Goal: Task Accomplishment & Management: Manage account settings

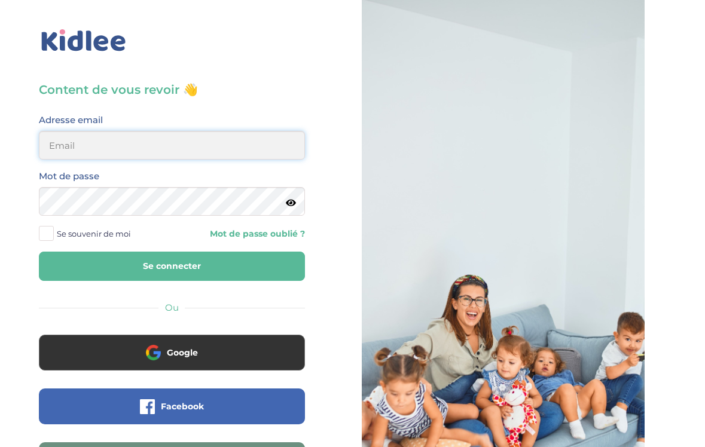
type input "[EMAIL_ADDRESS][DOMAIN_NAME]"
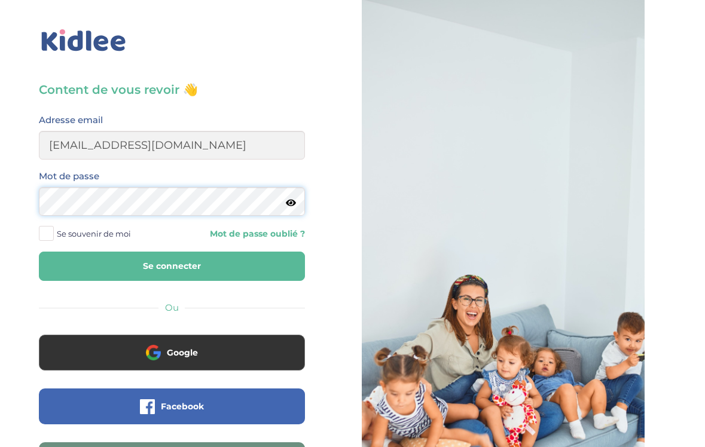
click at [172, 266] on button "Se connecter" at bounding box center [172, 266] width 266 height 29
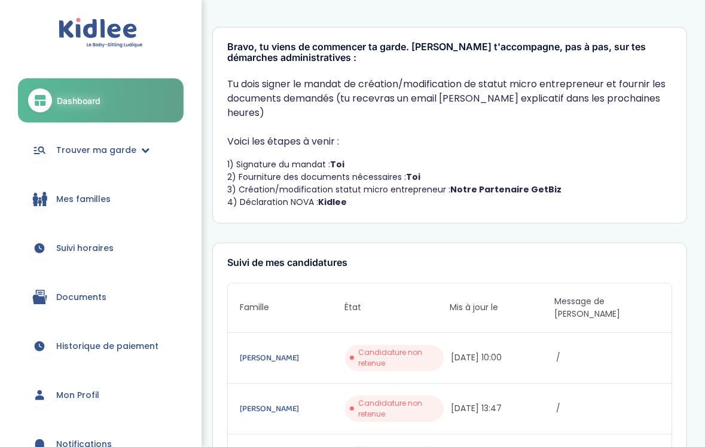
click at [126, 159] on link "Trouver ma garde" at bounding box center [101, 150] width 166 height 43
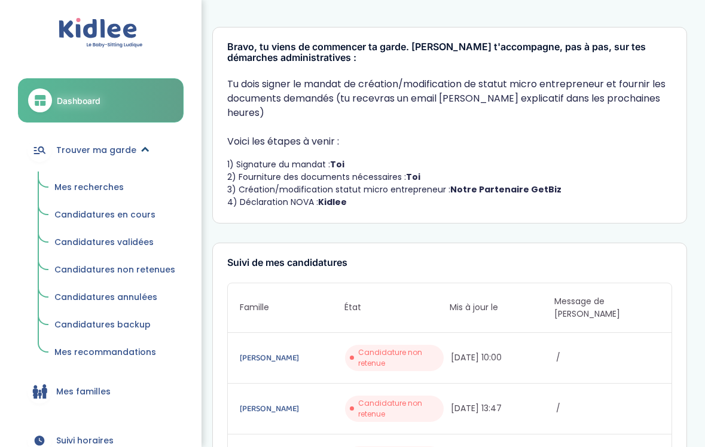
click at [126, 159] on link "Trouver ma garde" at bounding box center [101, 150] width 166 height 43
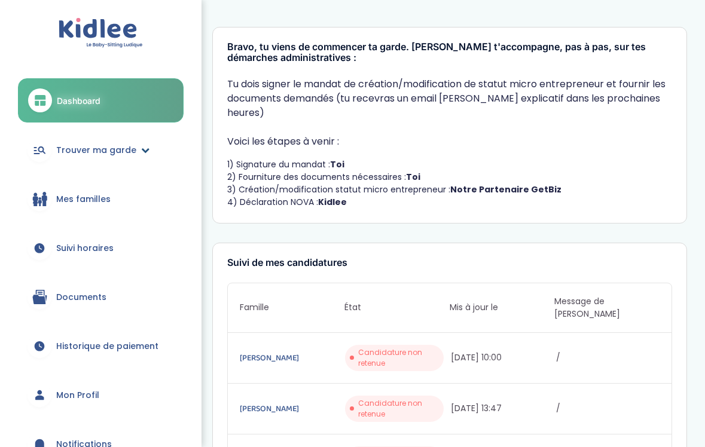
click at [114, 152] on span "Trouver ma garde" at bounding box center [96, 150] width 80 height 13
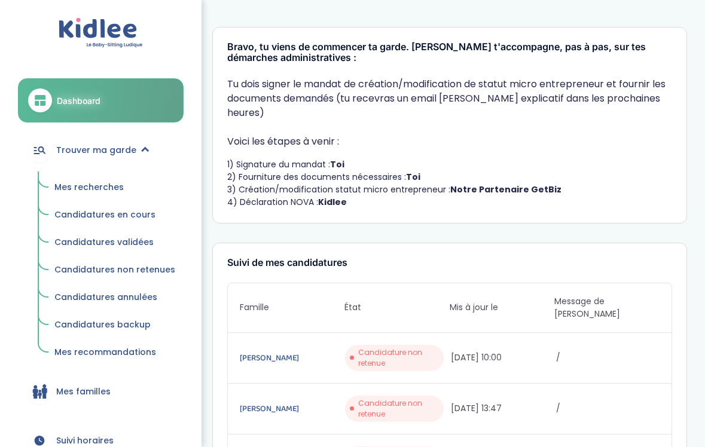
click at [92, 187] on span "Mes recherches" at bounding box center [88, 187] width 69 height 12
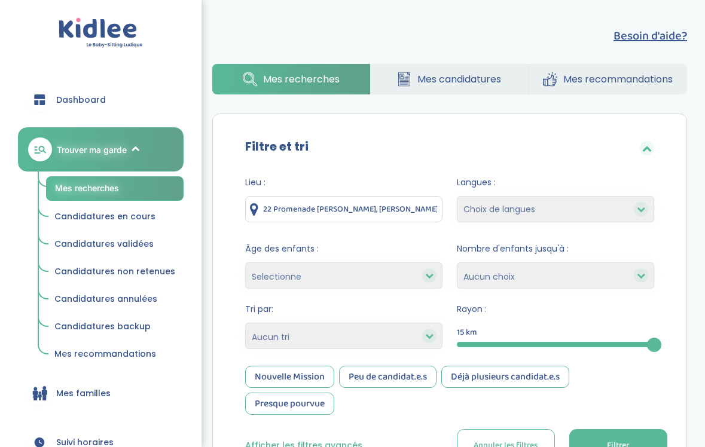
drag, startPoint x: 263, startPoint y: 207, endPoint x: 271, endPoint y: 209, distance: 8.0
click at [293, 208] on div "22 Promenade Maxime Gorki, Sartrouville, France" at bounding box center [343, 209] width 197 height 26
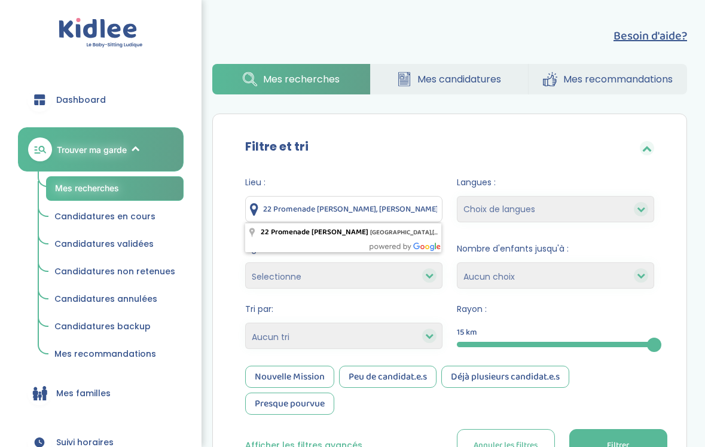
drag, startPoint x: 267, startPoint y: 208, endPoint x: 287, endPoint y: 207, distance: 19.7
click at [331, 173] on div "Lieu : 22 Promenade Maxime Gorki, Sartrouville, France Langues : Choix de langu…" at bounding box center [449, 323] width 445 height 313
click at [266, 203] on input "22 Promenade Maxime Gorki, Sartrouville, France" at bounding box center [343, 209] width 197 height 26
click at [265, 205] on input "22 Promenade Maxime Gorki, Sartrouville, France" at bounding box center [343, 209] width 197 height 26
drag, startPoint x: 265, startPoint y: 205, endPoint x: 476, endPoint y: 203, distance: 210.6
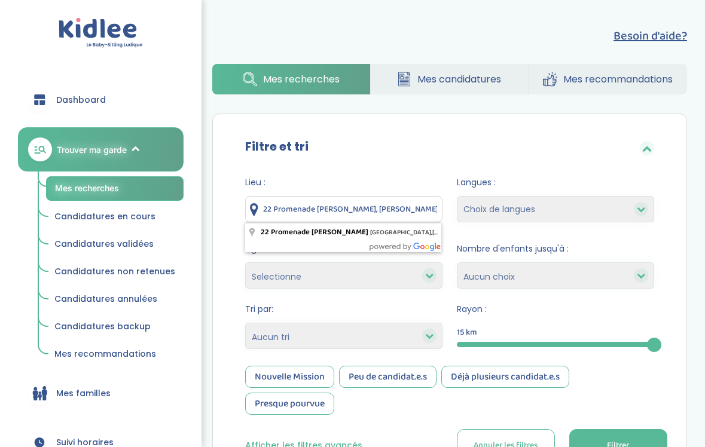
click at [476, 203] on form "Lieu : 22 Promenade Maxime Gorki, Sartrouville, France Langues : Choix de langu…" at bounding box center [449, 319] width 409 height 286
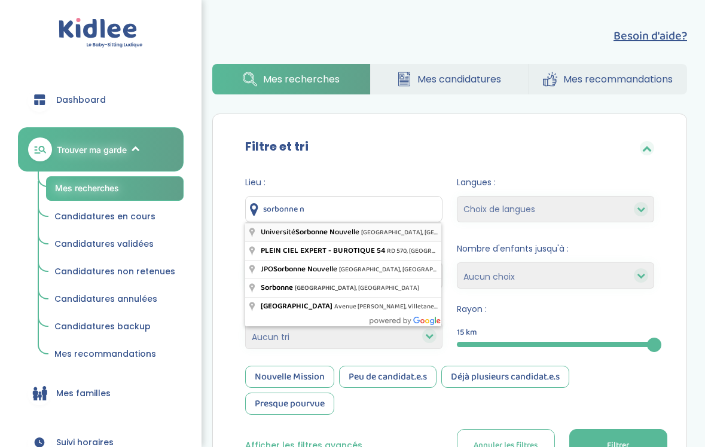
type input "Université Sorbonne Nouvelle, Avenue de Saint-Mandé, Paris, France"
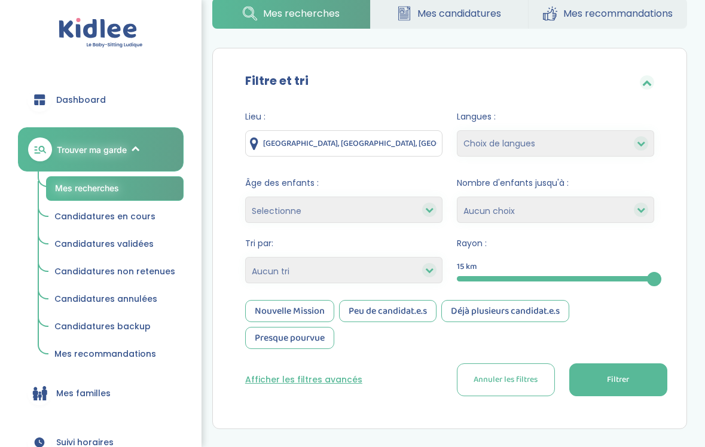
scroll to position [92, 0]
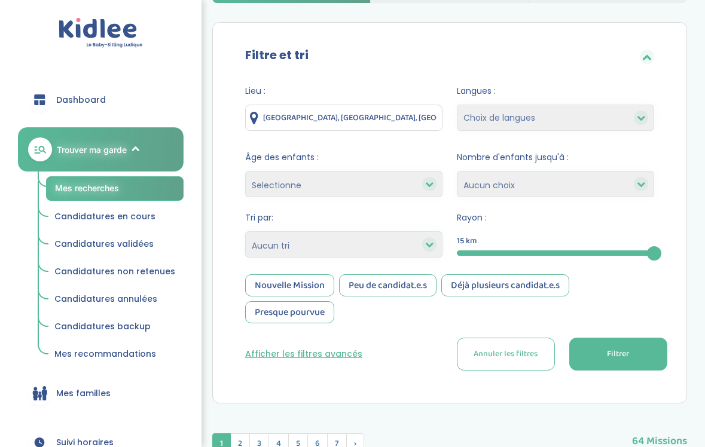
click at [620, 362] on button "Filtrer" at bounding box center [618, 354] width 98 height 33
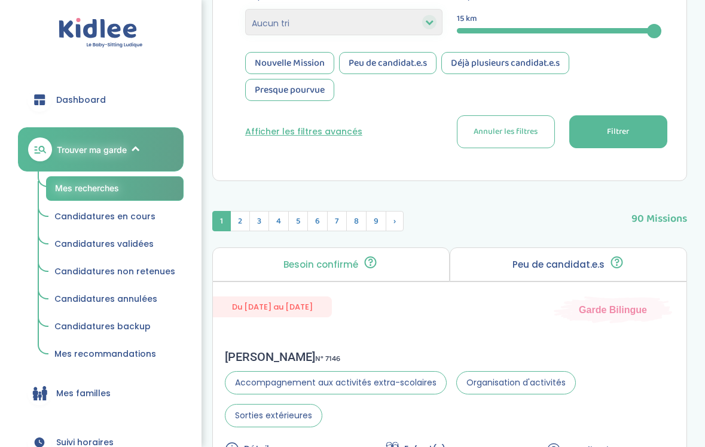
scroll to position [385, 0]
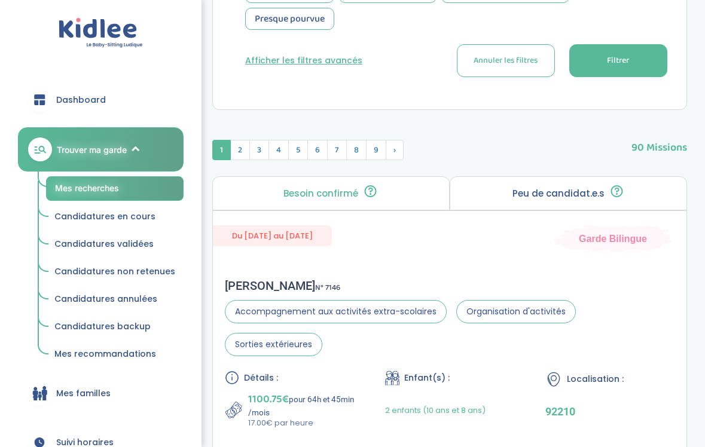
click at [584, 63] on button "Filtrer" at bounding box center [618, 60] width 98 height 33
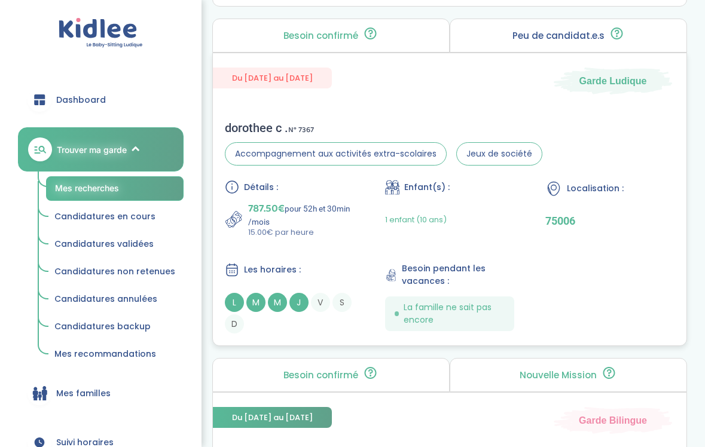
scroll to position [916, 0]
click at [398, 104] on div "Du 03-09-2025 au 26-06-2026 Garde Ludique dorothee c . N° 7367 Accompagnement a…" at bounding box center [449, 200] width 475 height 294
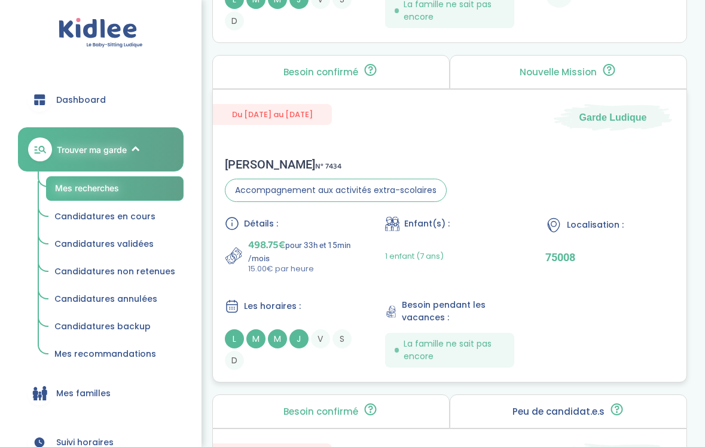
scroll to position [2664, 0]
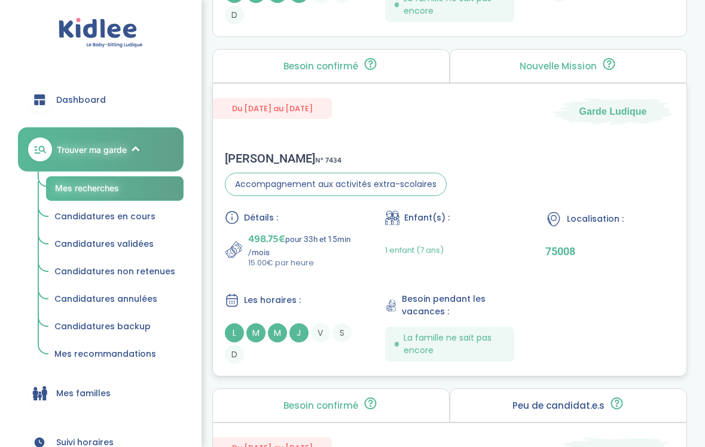
click at [364, 162] on div "Amandine L . N° 7434" at bounding box center [336, 158] width 222 height 14
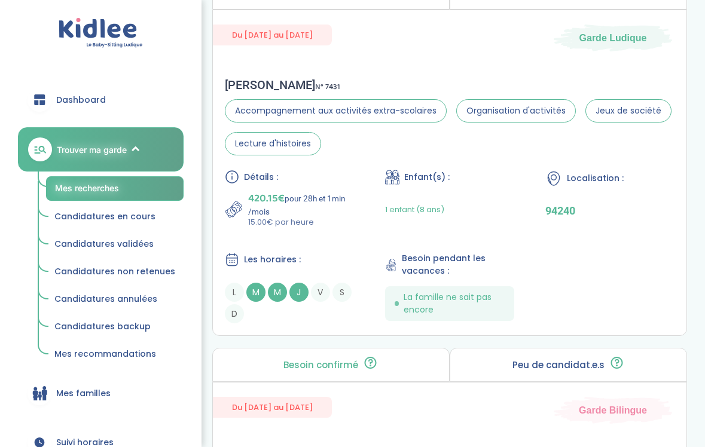
scroll to position [3080, 0]
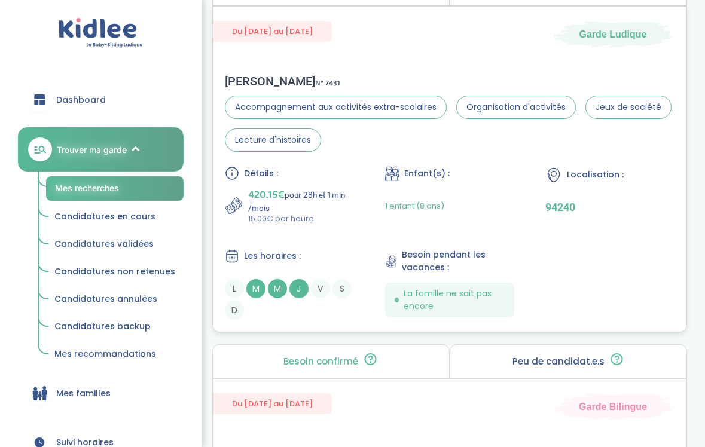
click at [374, 226] on div "Détails : 420.15€ pour 28h et 1min /mois 15.00€ par heure Enfant(s) : 1 enfant …" at bounding box center [450, 243] width 450 height 154
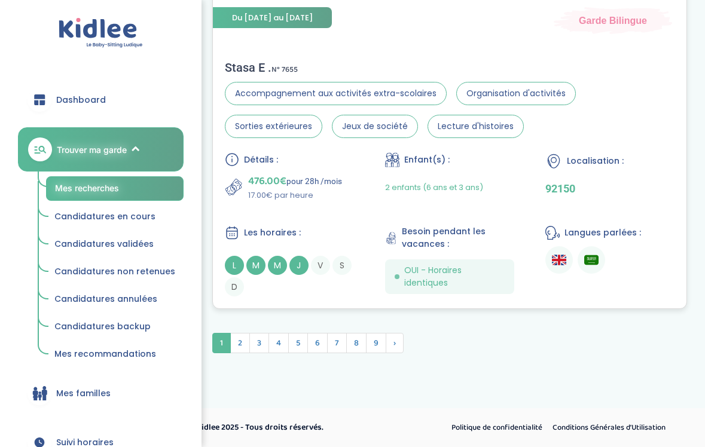
scroll to position [3797, 0]
click at [241, 345] on span "2" at bounding box center [240, 343] width 20 height 20
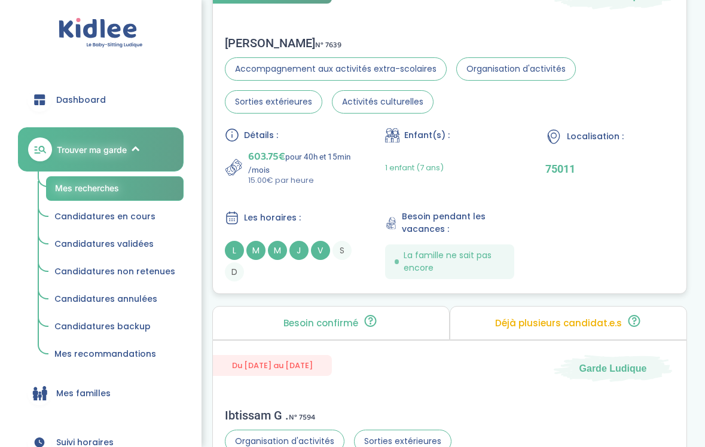
scroll to position [2693, 0]
click at [342, 199] on div "Détails : 603.75€ pour 40h et 15min /mois 15.00€ par heure Enfant(s) : 1 enfant…" at bounding box center [450, 204] width 450 height 154
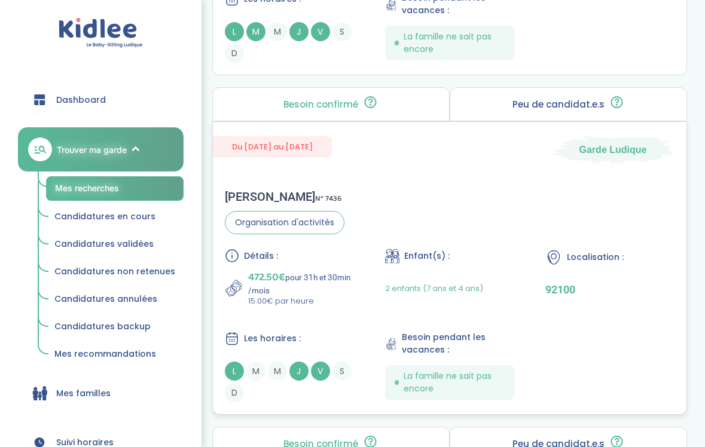
scroll to position [3265, 0]
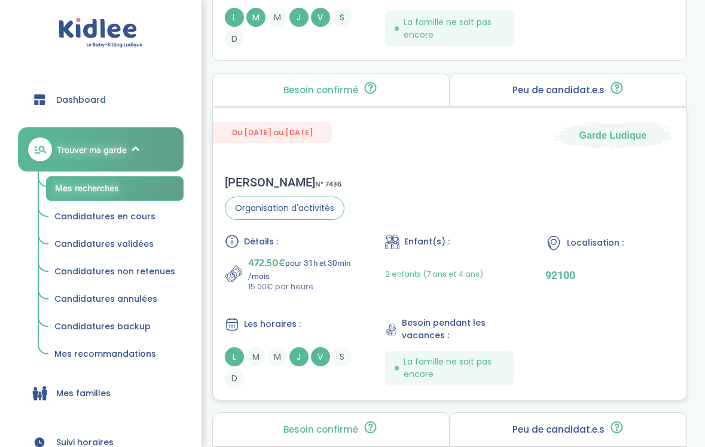
click at [326, 251] on div "Détails : 472.50€ pour 31h et 30min /mois 15.00€ par heure" at bounding box center [289, 263] width 129 height 59
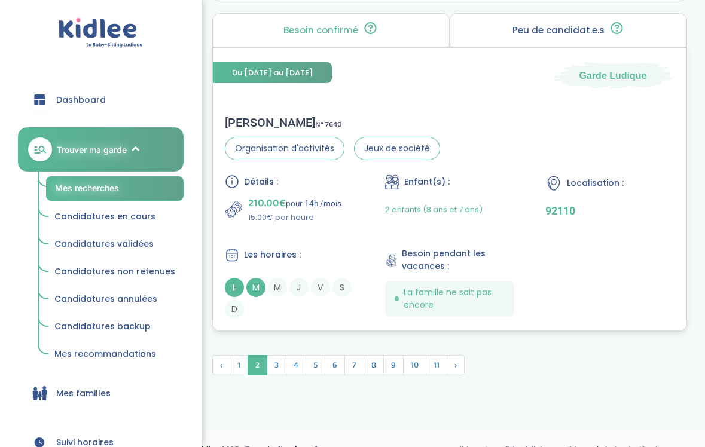
scroll to position [3667, 0]
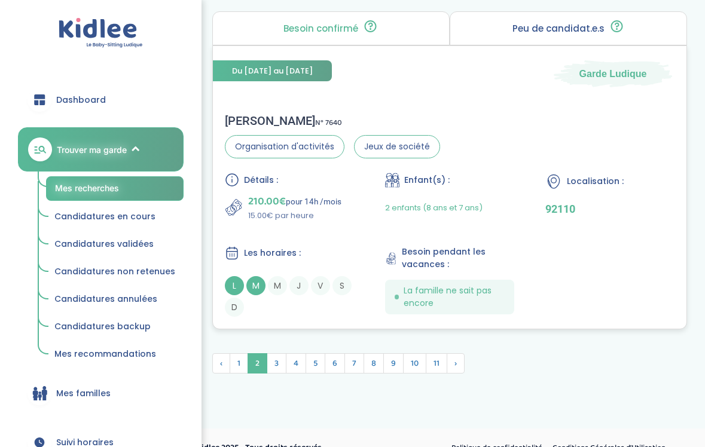
click at [334, 181] on div "Détails :" at bounding box center [289, 180] width 129 height 14
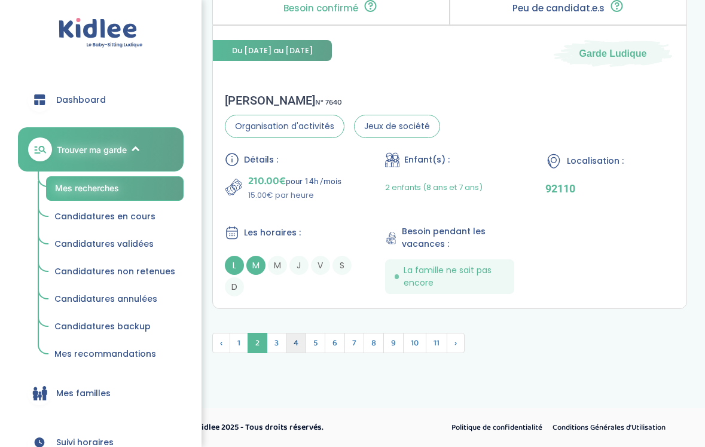
scroll to position [3687, 0]
click at [278, 346] on span "3" at bounding box center [277, 343] width 20 height 20
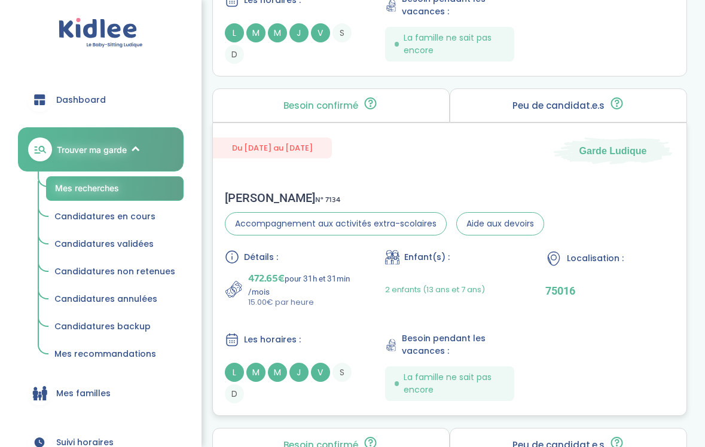
scroll to position [3212, 0]
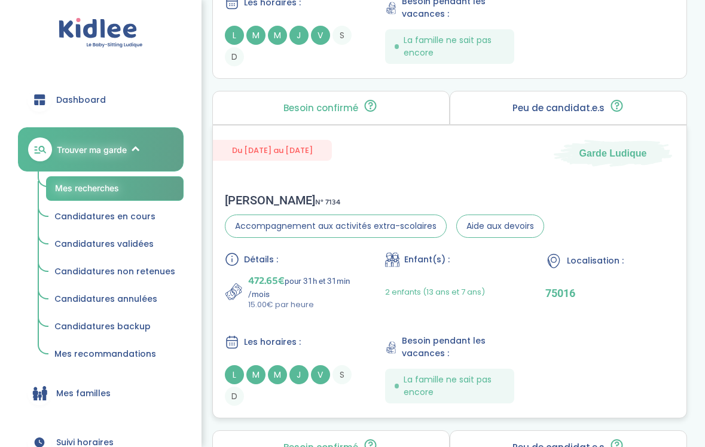
click at [309, 202] on div "Celine R . N° 7134" at bounding box center [384, 200] width 319 height 14
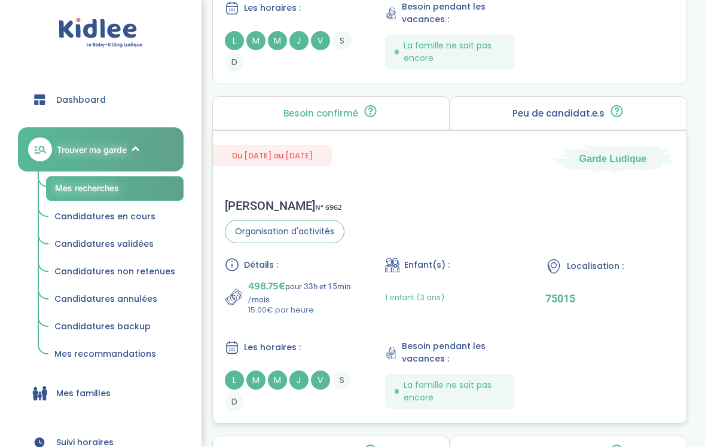
scroll to position [2865, 0]
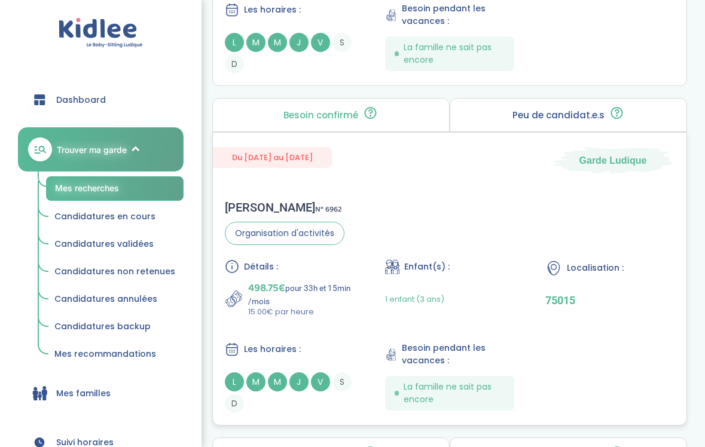
click at [332, 208] on div "Marie L . N° 6962" at bounding box center [285, 207] width 120 height 14
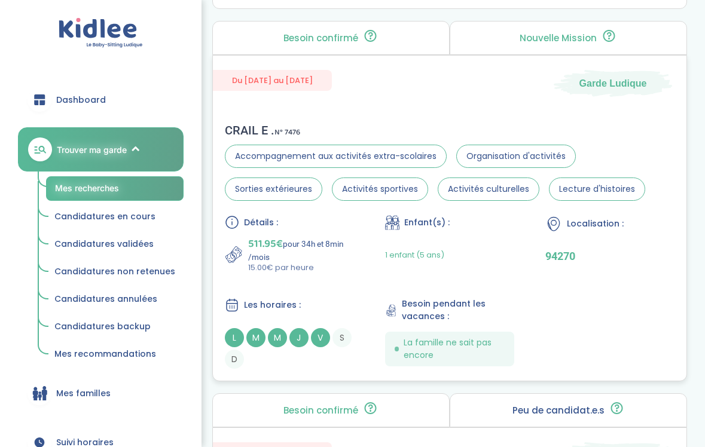
scroll to position [2559, 0]
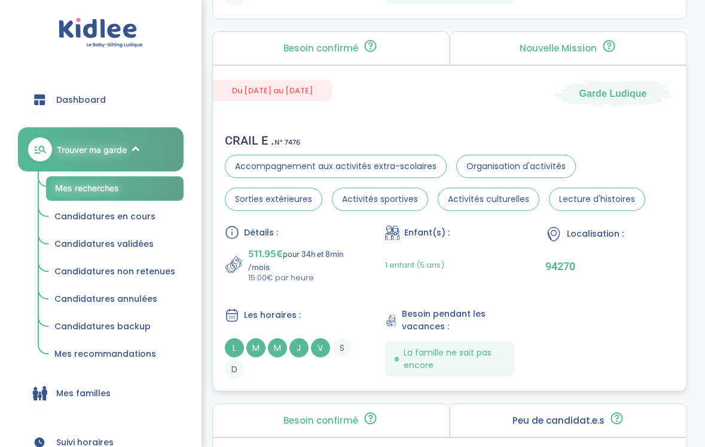
click at [303, 112] on div "Du 01-09-2025 au 31-07-2026 Garde Ludique CRAIL E . N° 7476 Accompagnement aux …" at bounding box center [449, 228] width 475 height 327
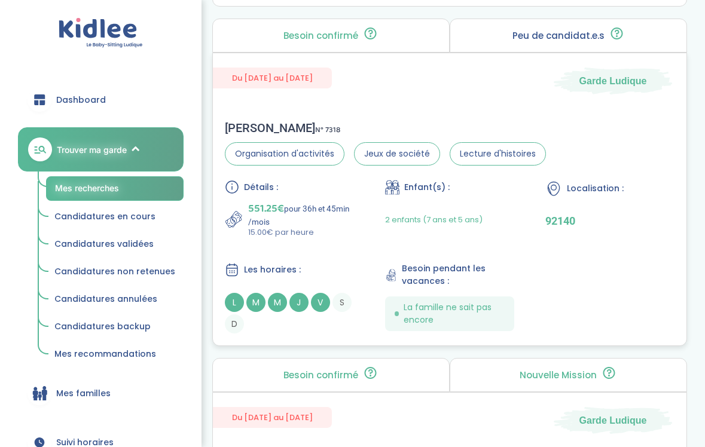
scroll to position [2228, 0]
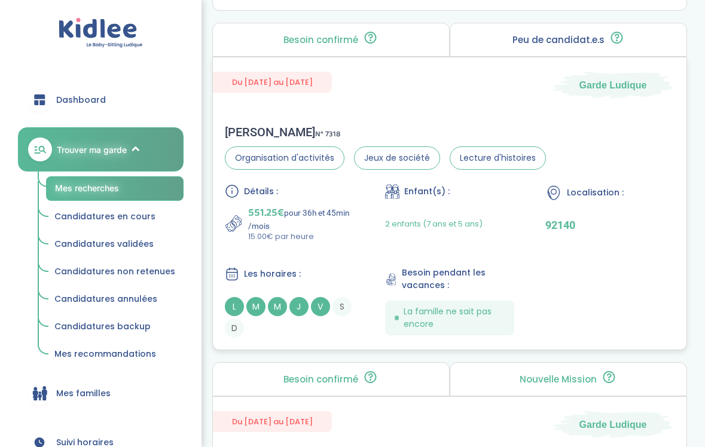
click at [324, 102] on div "Du 01-09-2025 au 03-07-2026 Garde Ludique Jeanne B . N° 7318 Organisation d'act…" at bounding box center [449, 204] width 475 height 294
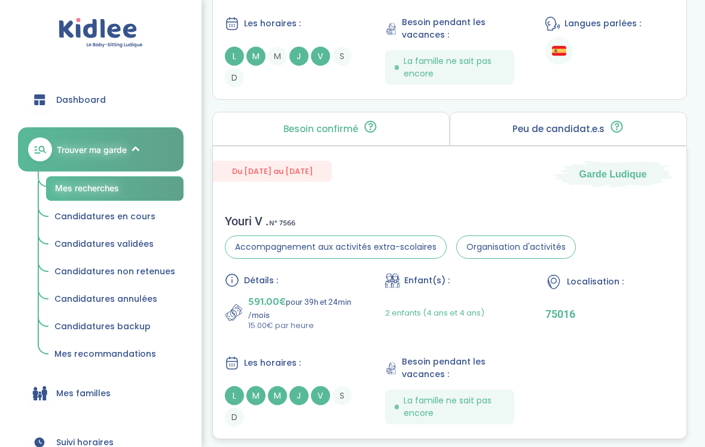
scroll to position [1463, 0]
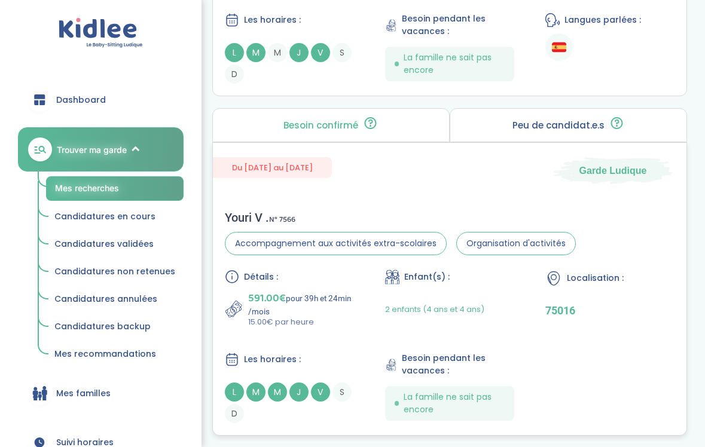
click at [337, 209] on div "Youri V . N° 7566 Accompagnement aux activités extra-scolaires Organisation d'a…" at bounding box center [450, 317] width 474 height 237
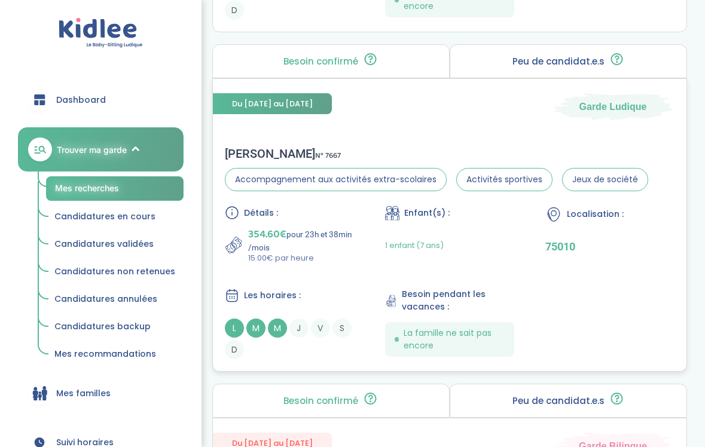
scroll to position [846, 0]
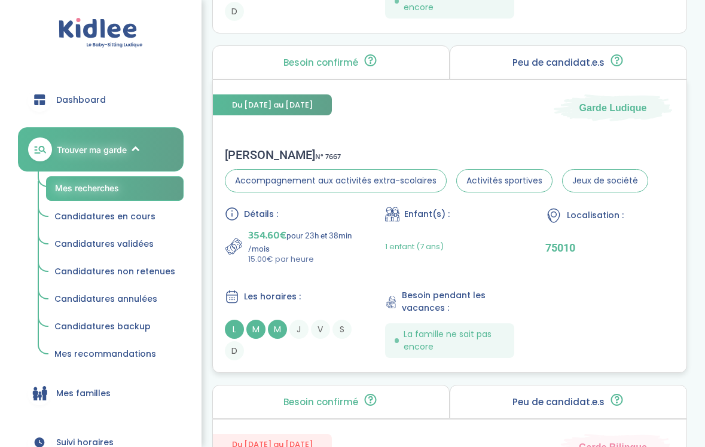
click at [345, 157] on div "Chloe T . N° 7667" at bounding box center [436, 155] width 423 height 14
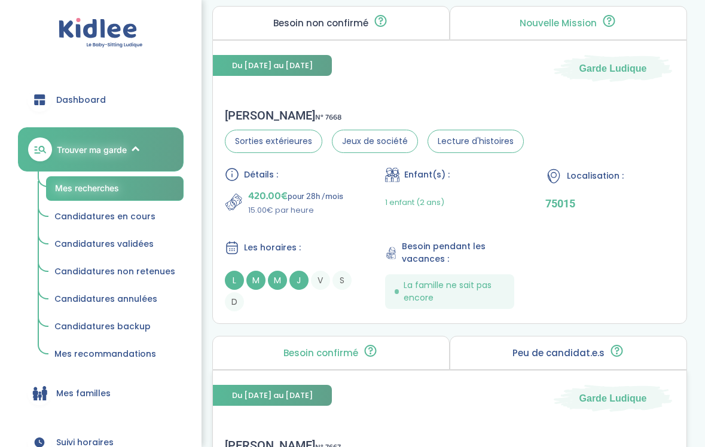
scroll to position [555, 0]
click at [331, 227] on div "Détails : 420.00€ pour 28h /mois 15.00€ par heure Enfant(s) : 1 enfant (2 ans) …" at bounding box center [450, 240] width 450 height 144
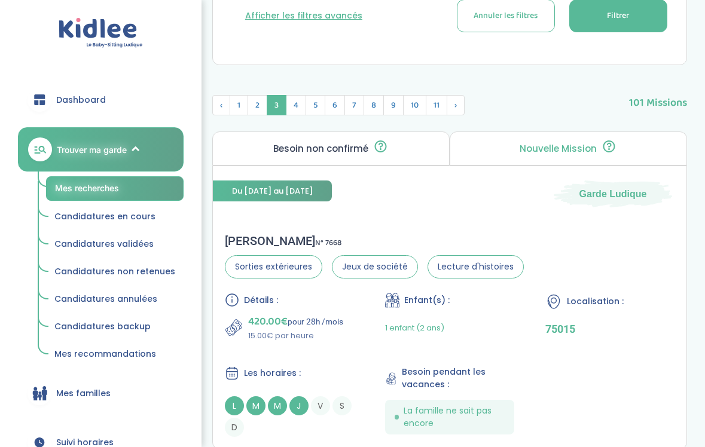
scroll to position [446, 0]
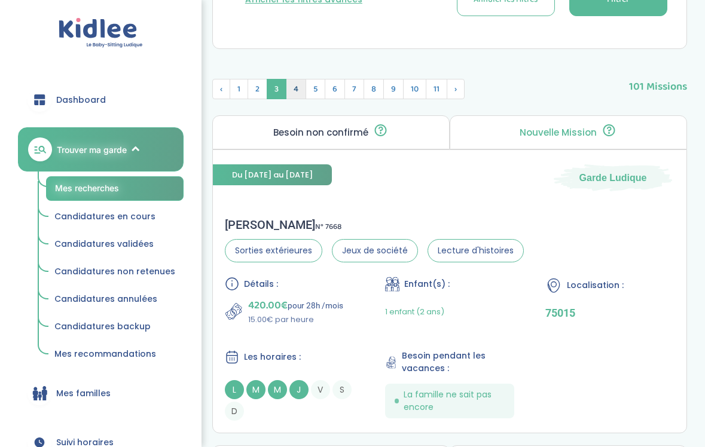
click at [292, 95] on span "4" at bounding box center [296, 89] width 20 height 20
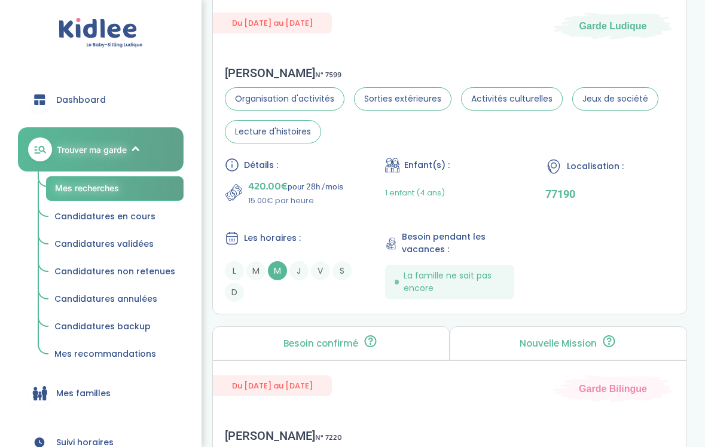
scroll to position [1600, 0]
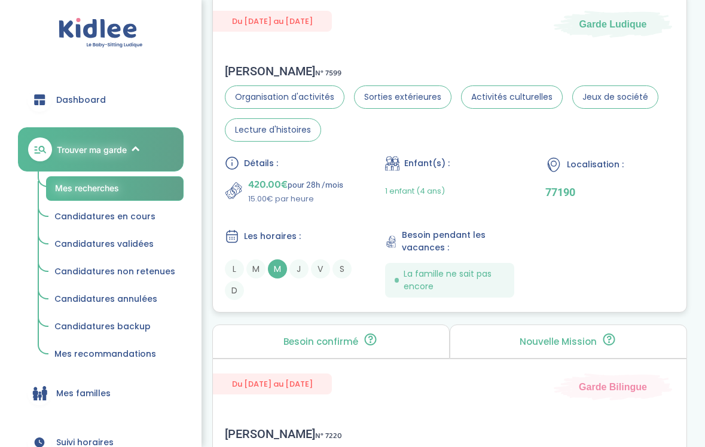
click at [300, 202] on p "15.00€ par heure" at bounding box center [295, 199] width 95 height 12
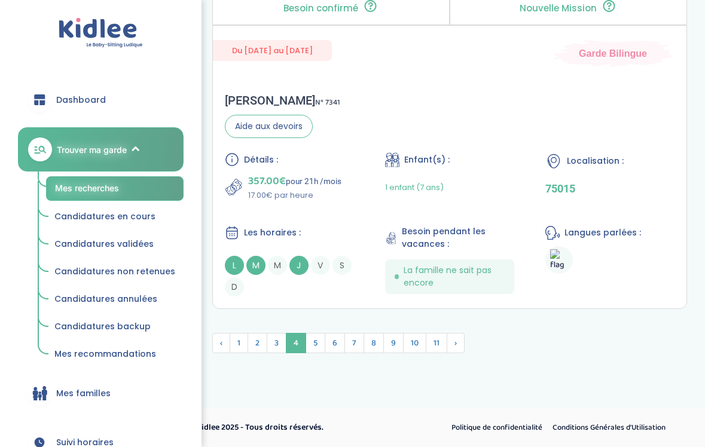
scroll to position [3656, 0]
click at [309, 342] on span "5" at bounding box center [316, 343] width 20 height 20
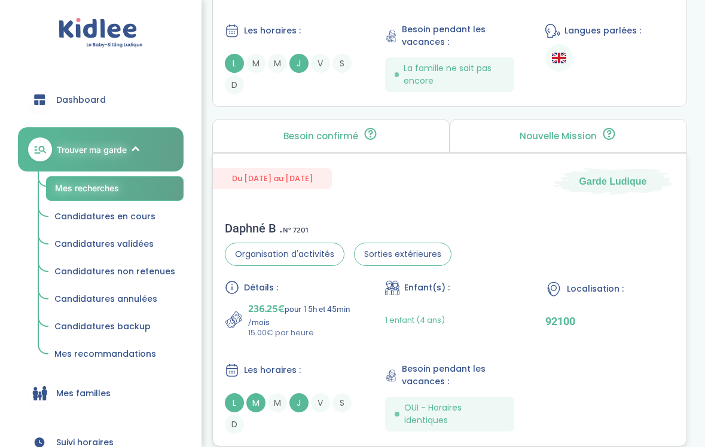
scroll to position [3115, 0]
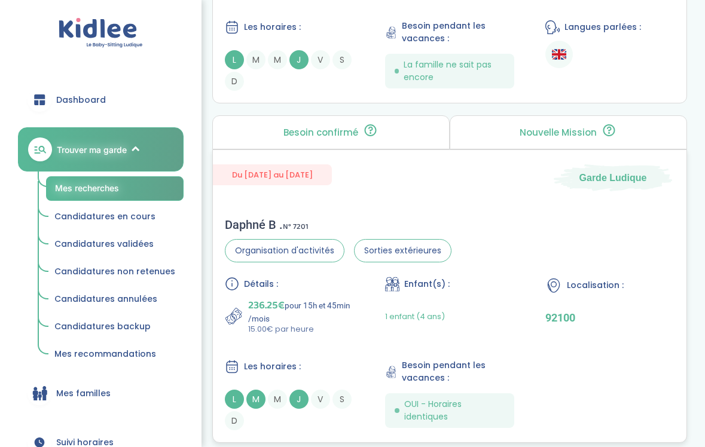
click at [357, 201] on div "Du 01-09-2025 au 31-07-2026 Garde Ludique Daphné B . N° 7201 Organisation d'act…" at bounding box center [449, 297] width 475 height 294
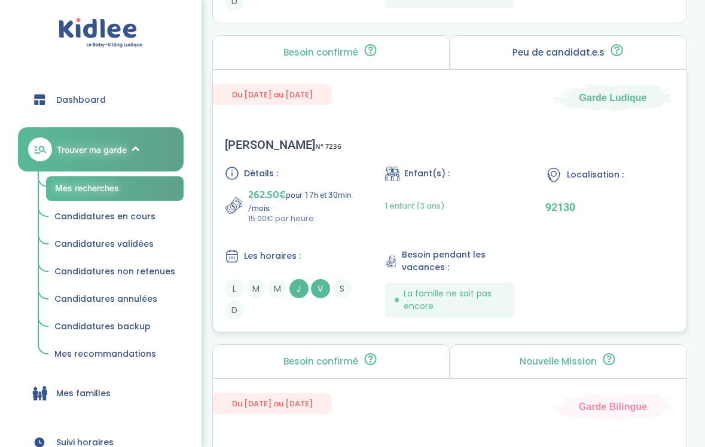
scroll to position [2201, 0]
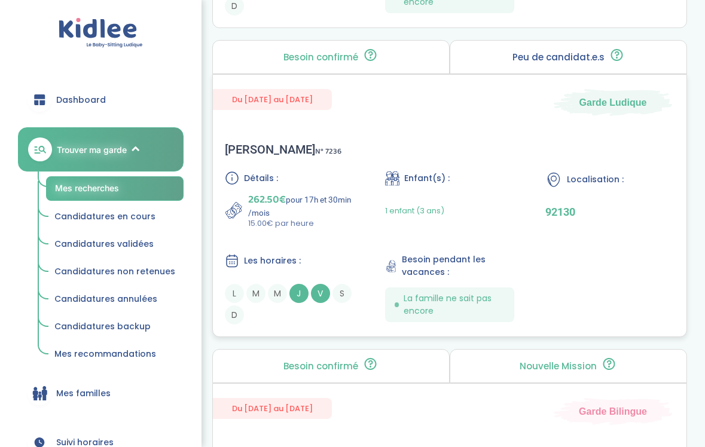
click at [325, 194] on p "262.50€ pour 17h et 30min /mois" at bounding box center [301, 204] width 106 height 26
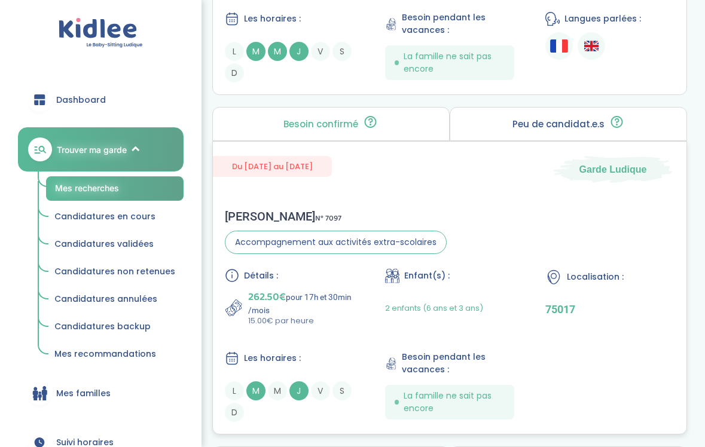
scroll to position [1795, 0]
click at [386, 210] on div "Matthieu B . N° 7097" at bounding box center [336, 216] width 222 height 14
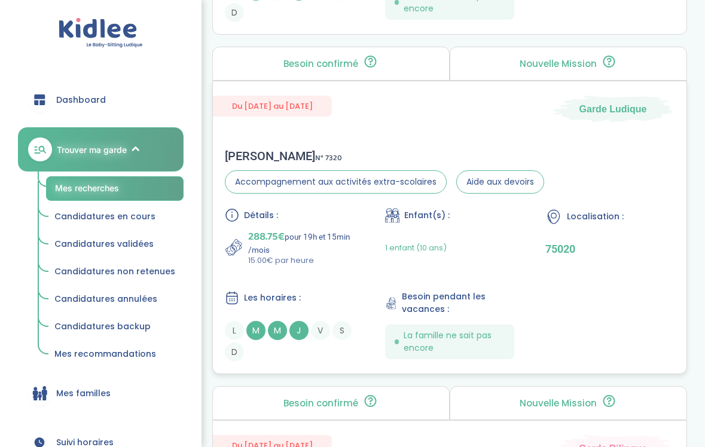
scroll to position [1174, 0]
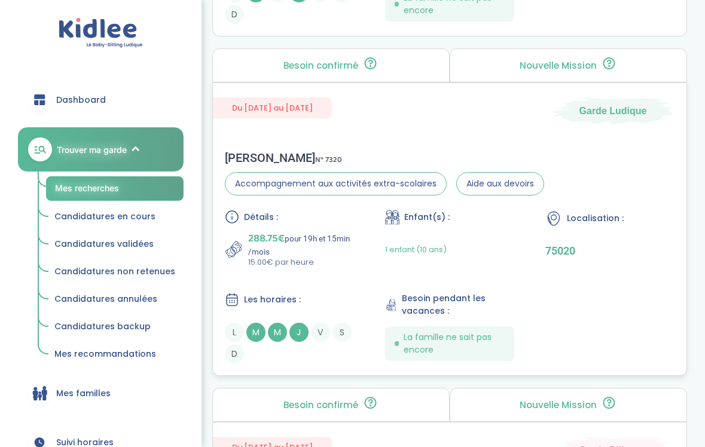
click at [324, 297] on div "Les horaires :" at bounding box center [289, 299] width 129 height 15
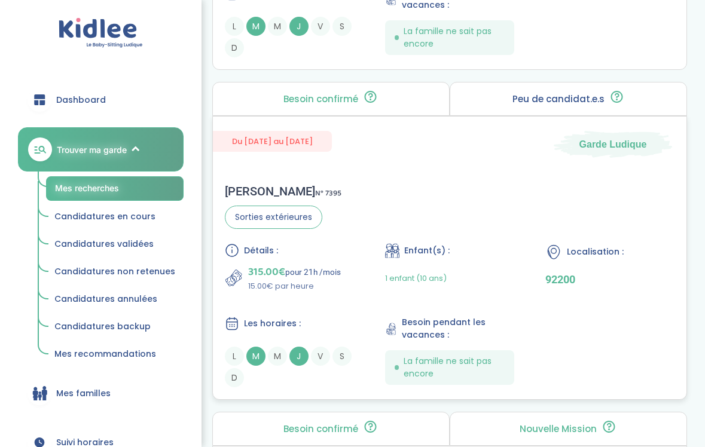
scroll to position [809, 0]
click at [328, 213] on div "Christelle L . N° 7395 Sorties extérieures Détails : 315.00€ pour 21h /mois 15.…" at bounding box center [450, 286] width 474 height 227
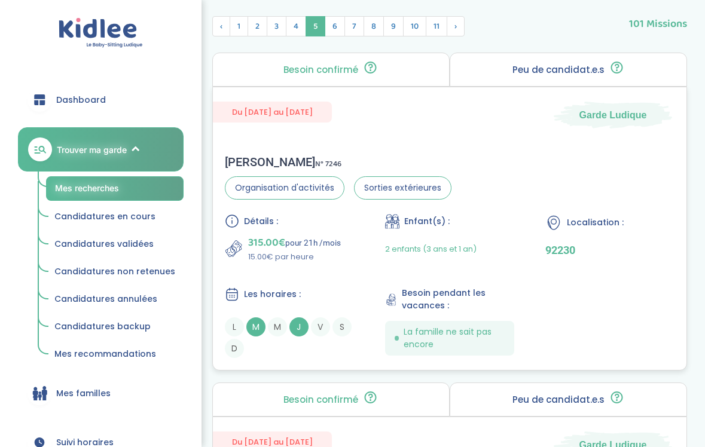
scroll to position [507, 0]
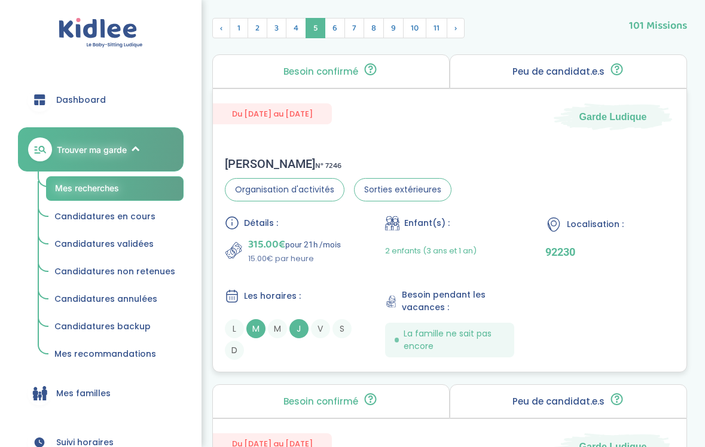
click at [281, 145] on div "Alice D . N° 7246 Organisation d'activités Sorties extérieures Détails : 315.00…" at bounding box center [450, 258] width 474 height 227
click at [339, 23] on span "6" at bounding box center [335, 28] width 20 height 20
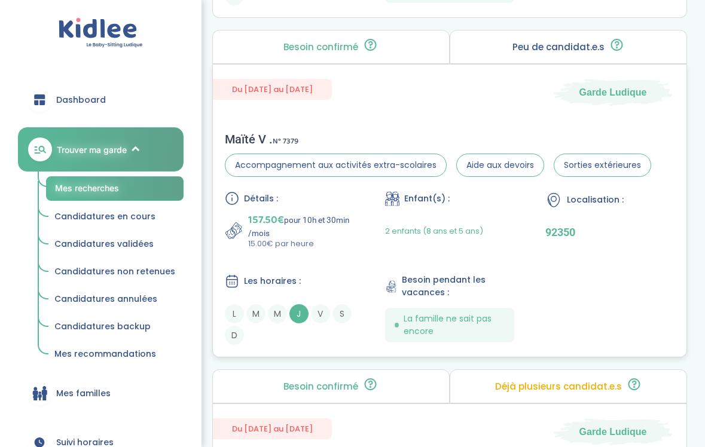
scroll to position [1224, 0]
click at [325, 248] on p "15.00€ par heure" at bounding box center [301, 245] width 106 height 12
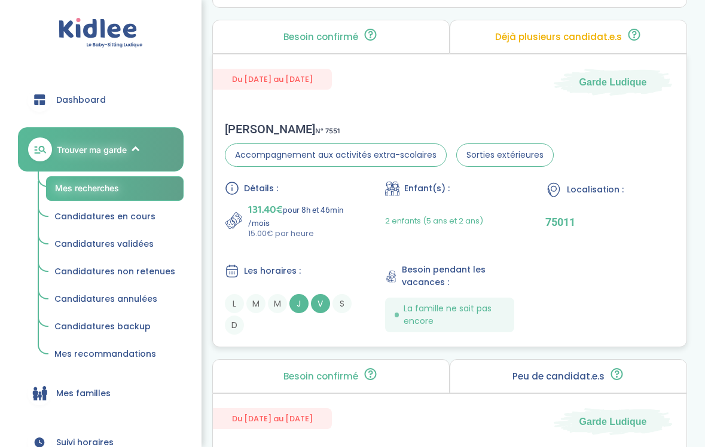
scroll to position [1578, 0]
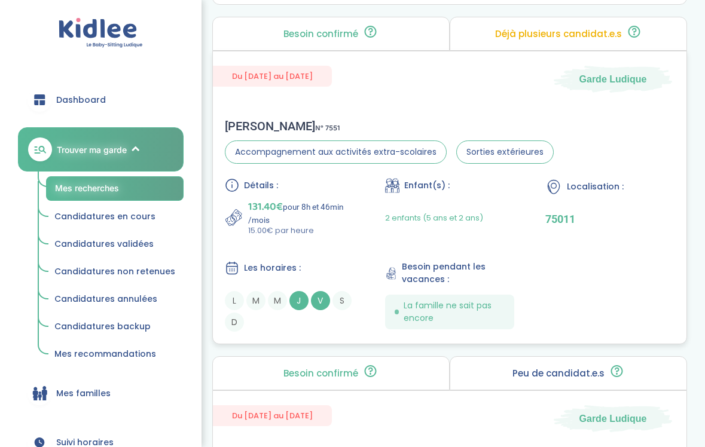
click at [328, 271] on div "Les horaires :" at bounding box center [289, 268] width 129 height 15
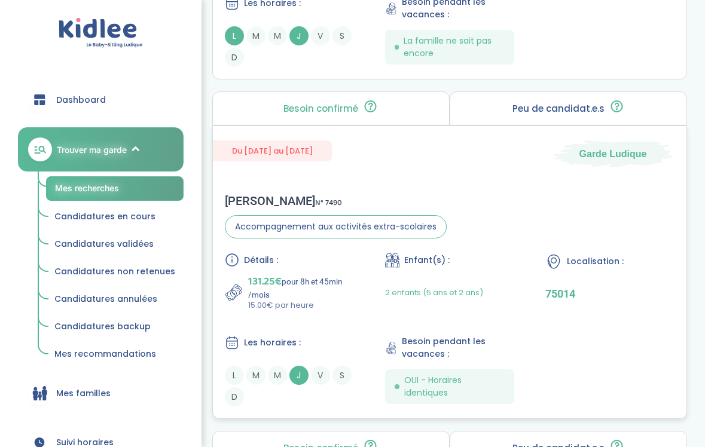
scroll to position [2184, 0]
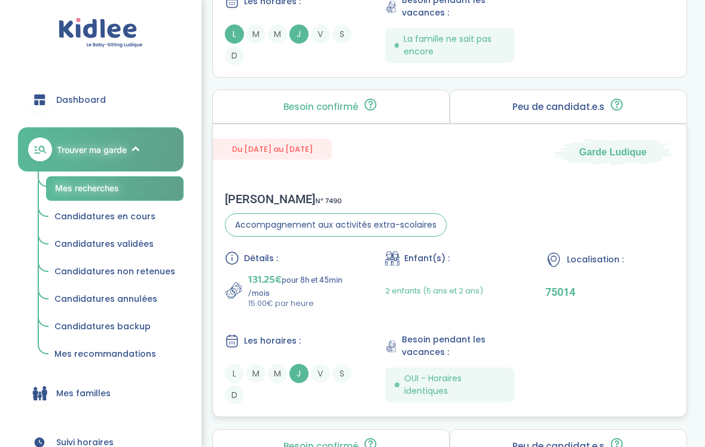
click at [339, 312] on div "Détails : 131.25€ pour 8h et 45min /mois 15.00€ par heure Enfant(s) : 2 enfants…" at bounding box center [450, 328] width 450 height 154
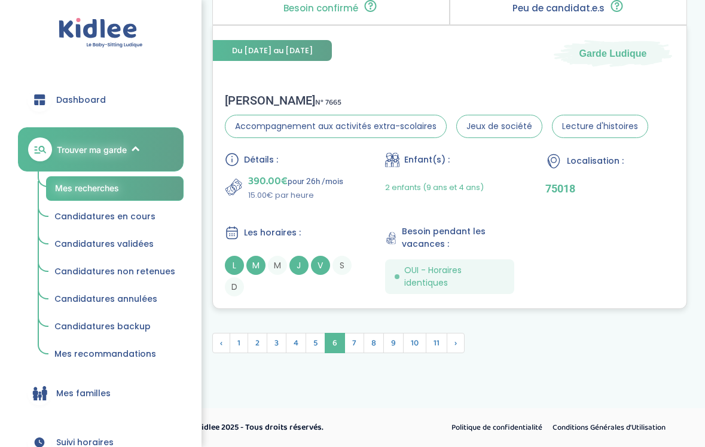
scroll to position [3612, 0]
click at [348, 226] on div "Les horaires :" at bounding box center [289, 233] width 129 height 15
click at [348, 341] on span "7" at bounding box center [355, 343] width 20 height 20
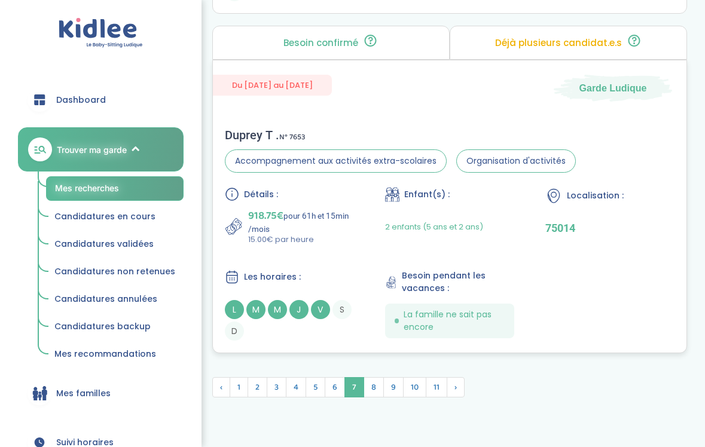
click at [334, 255] on div "Détails : 918.75€ pour 61h et 15min /mois 15.00€ par heure Enfant(s) : 2 enfant…" at bounding box center [450, 264] width 450 height 154
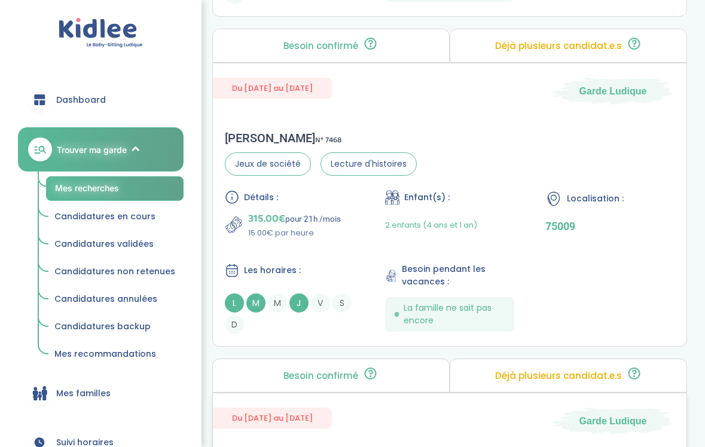
scroll to position [3276, 0]
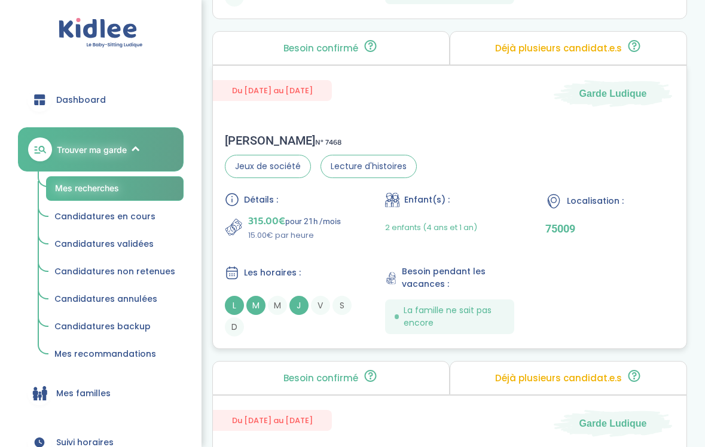
click at [309, 122] on div "Augustin R . N° 7468 Jeux de société Lecture d'histoires Détails : 315.00€ pour…" at bounding box center [450, 234] width 474 height 227
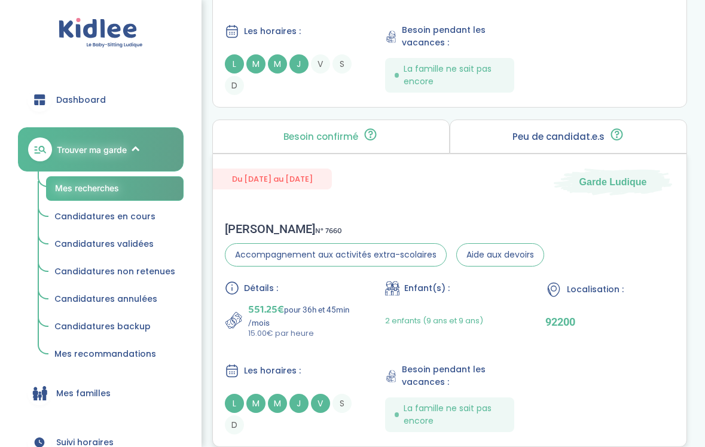
scroll to position [1512, 0]
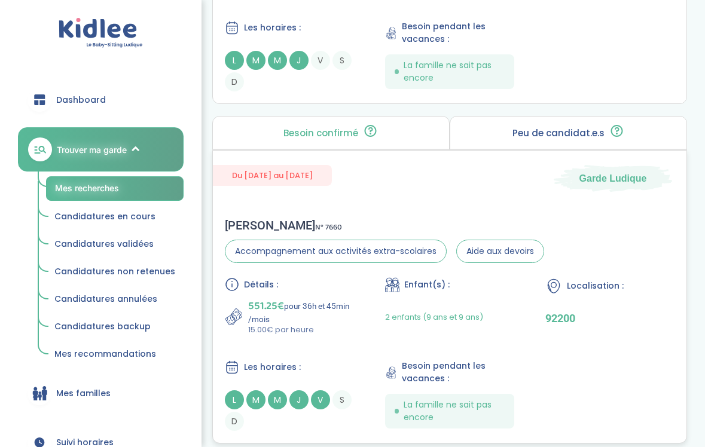
click at [360, 313] on div "Détails : 551.25€ pour 36h et 45min /mois 15.00€ par heure Enfant(s) : 2 enfant…" at bounding box center [450, 355] width 450 height 154
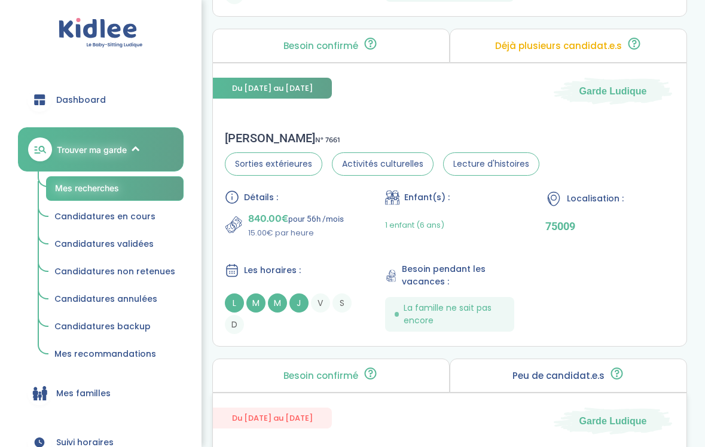
scroll to position [1267, 0]
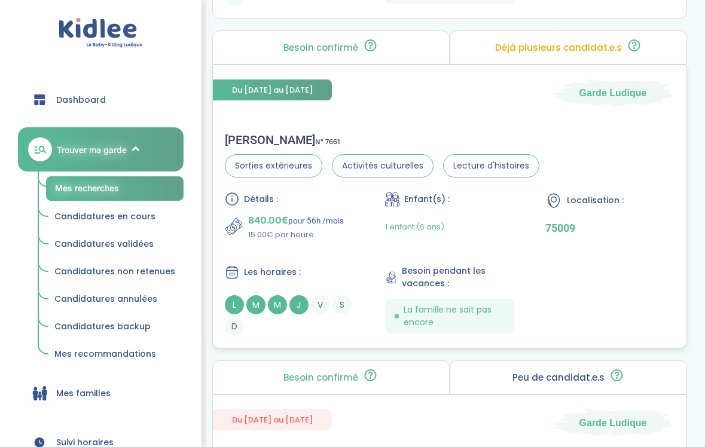
click at [331, 281] on div "Les horaires : L M M J V S D" at bounding box center [289, 300] width 129 height 71
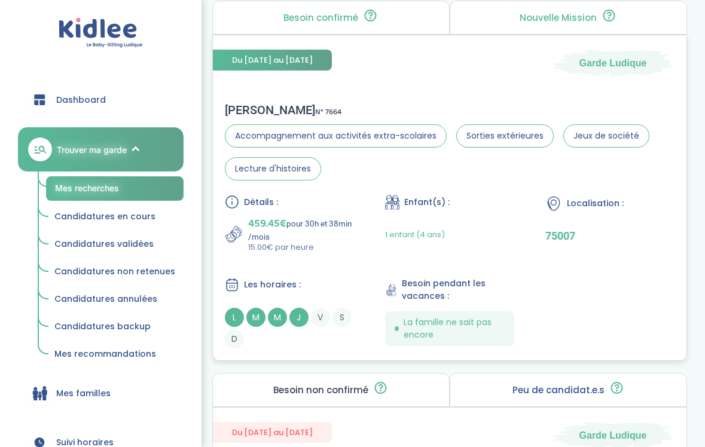
scroll to position [543, 0]
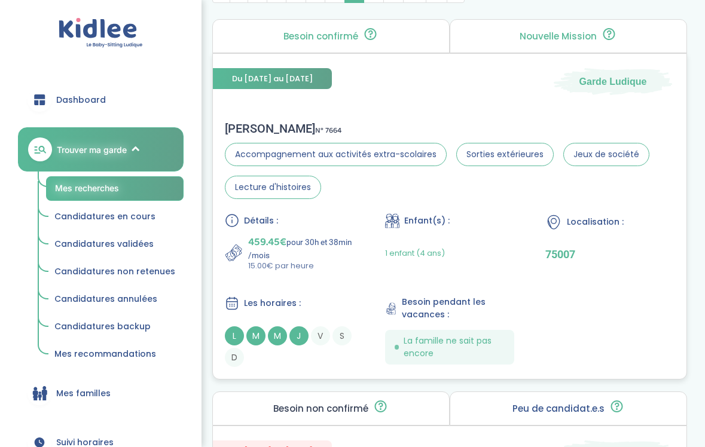
click at [313, 219] on div "Détails :" at bounding box center [289, 221] width 129 height 14
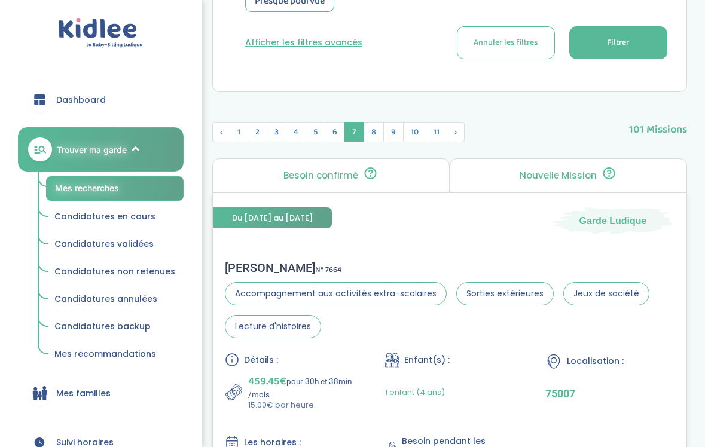
scroll to position [399, 0]
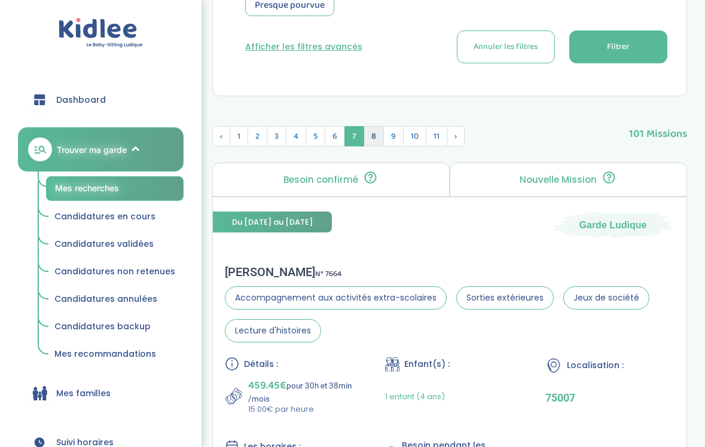
click at [373, 139] on span "8" at bounding box center [374, 136] width 20 height 20
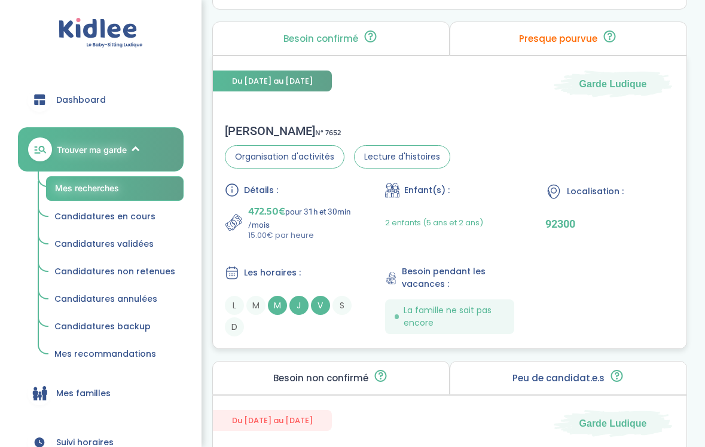
scroll to position [1210, 0]
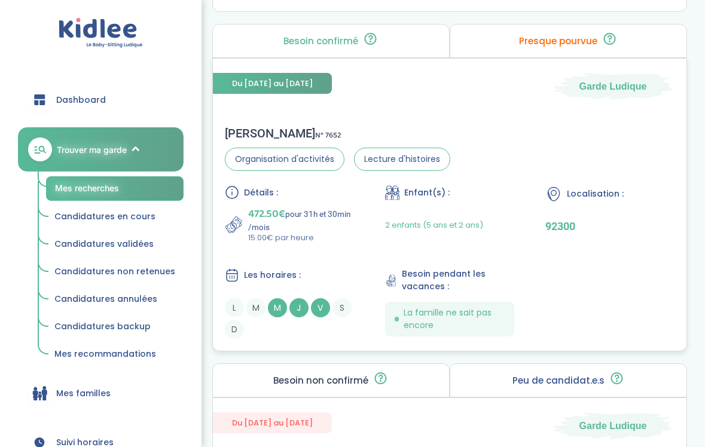
click at [366, 251] on div "Détails : 472.50€ pour 31h et 30min /mois 15.00€ par heure Enfant(s) : 2 enfant…" at bounding box center [450, 262] width 450 height 154
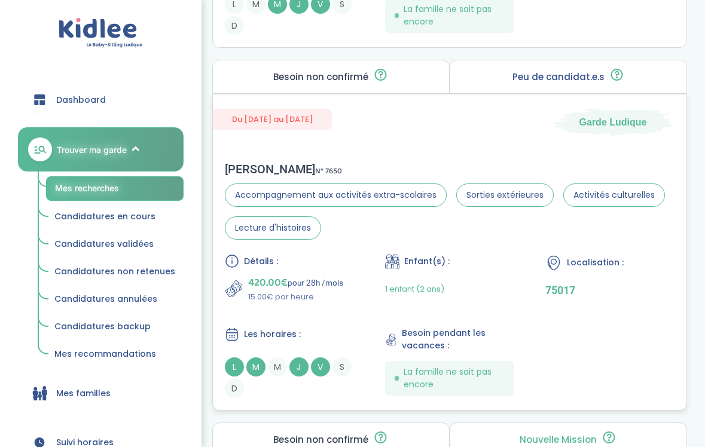
scroll to position [1516, 0]
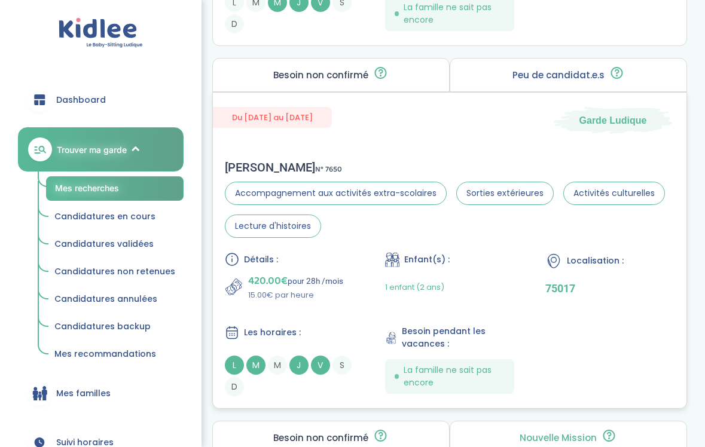
click at [325, 264] on div "Détails :" at bounding box center [289, 259] width 129 height 14
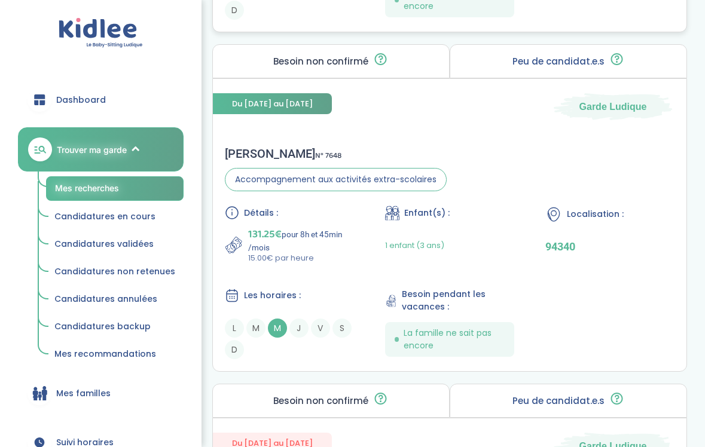
scroll to position [2233, 0]
click at [308, 279] on div "Détails : 131.25€ pour 8h et 45min /mois 15.00€ par heure Enfant(s) : 1 enfant …" at bounding box center [450, 282] width 450 height 154
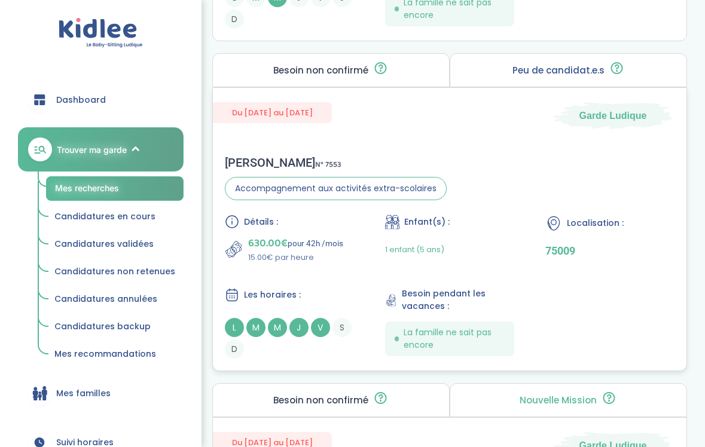
scroll to position [2565, 0]
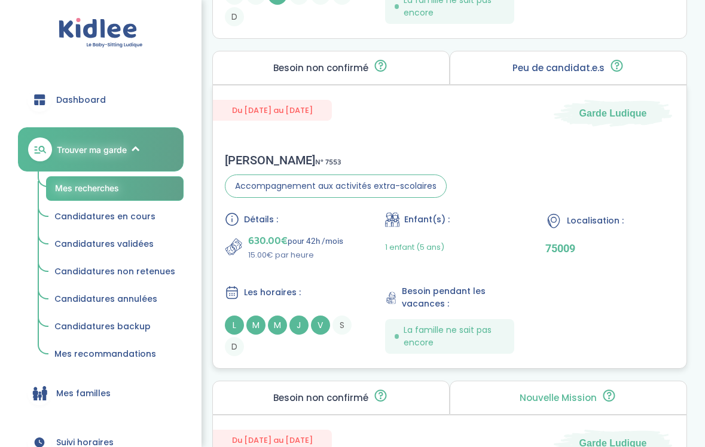
click at [328, 278] on div "Détails : 630.00€ pour 42h /mois 15.00€ par heure Enfant(s) : 1 enfant (5 ans) …" at bounding box center [450, 284] width 450 height 144
click at [301, 272] on div "Détails : 630.00€ pour 42h /mois 15.00€ par heure Enfant(s) : 1 enfant (5 ans) …" at bounding box center [450, 284] width 450 height 144
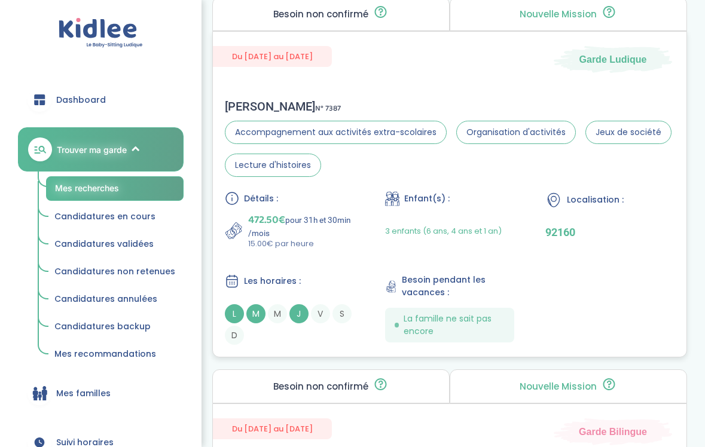
scroll to position [2950, 0]
click at [313, 190] on div "Damien M . N° 7387 Accompagnement aux activités extra-scolaires Organisation d'…" at bounding box center [450, 222] width 474 height 270
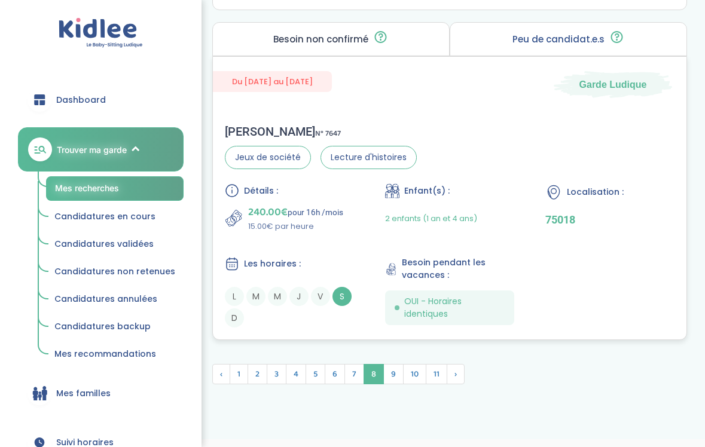
scroll to position [3632, 0]
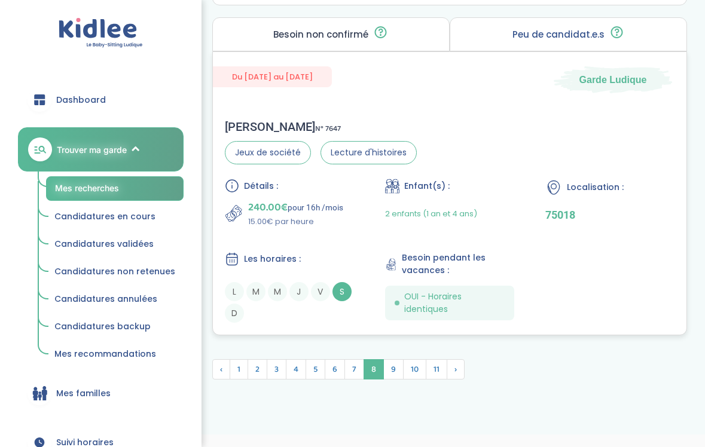
click at [333, 238] on div "Détails : 240.00€ pour 16h /mois 15.00€ par heure Enfant(s) : 2 enfants (1 an e…" at bounding box center [450, 251] width 450 height 144
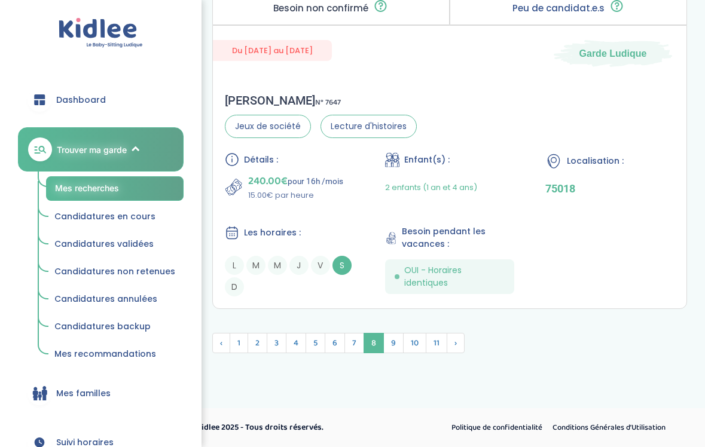
scroll to position [3658, 0]
click at [390, 349] on span "9" at bounding box center [393, 343] width 20 height 20
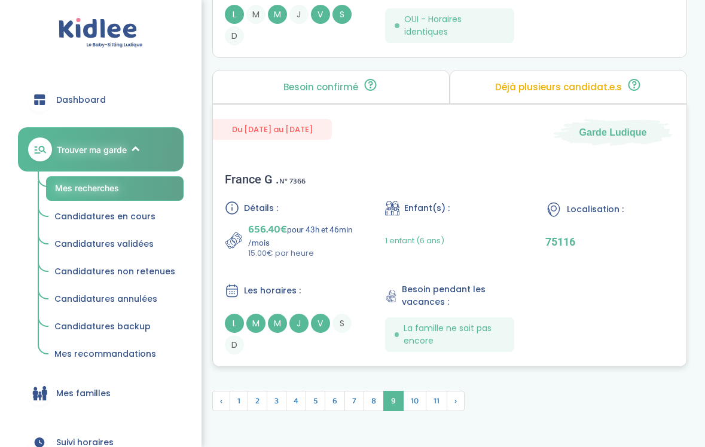
scroll to position [3549, 0]
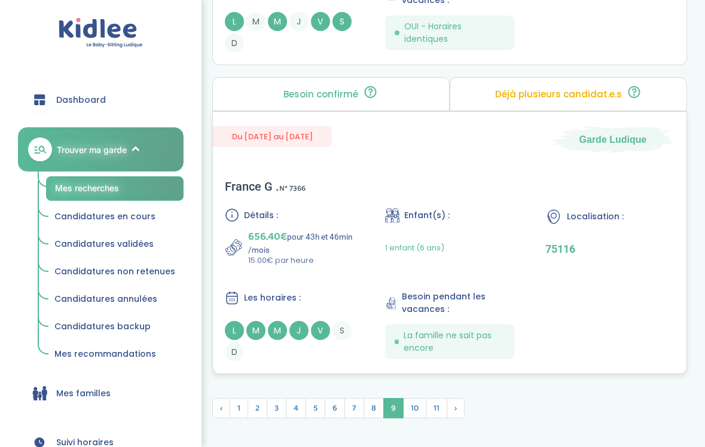
click at [365, 275] on div "Détails : 656.40€ pour 43h et 46min /mois 15.00€ par heure Enfant(s) : 1 enfant…" at bounding box center [450, 285] width 450 height 154
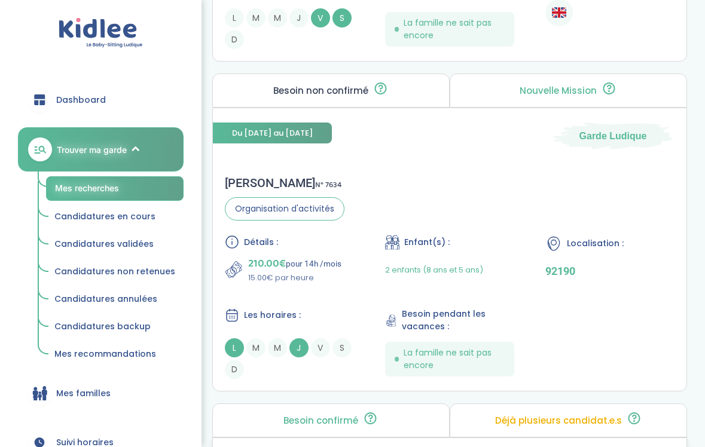
scroll to position [2859, 0]
click at [354, 165] on div "Maelle B . N° 7634 Organisation d'activités Détails : 210.00€ pour 14h /mois 15…" at bounding box center [450, 277] width 474 height 227
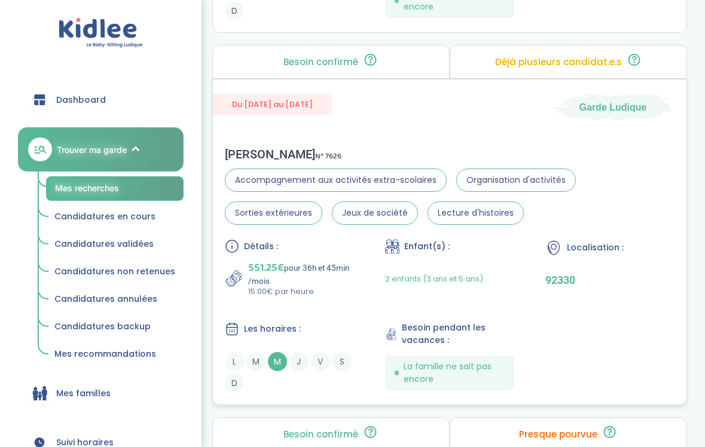
scroll to position [2173, 0]
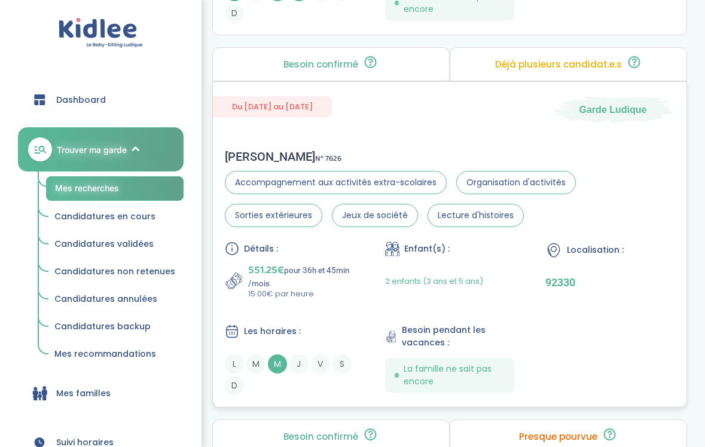
click at [366, 146] on div "Elisabeth D . N° 7626 Accompagnement aux activités extra-scolaires Organisation…" at bounding box center [450, 273] width 474 height 270
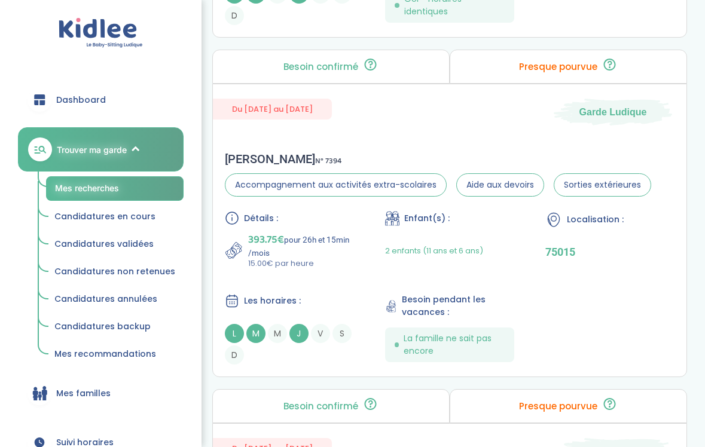
scroll to position [1500, 0]
click at [322, 147] on div "Marion G . N° 7394 Accompagnement aux activités extra-scolaires Aide aux devoir…" at bounding box center [450, 259] width 474 height 237
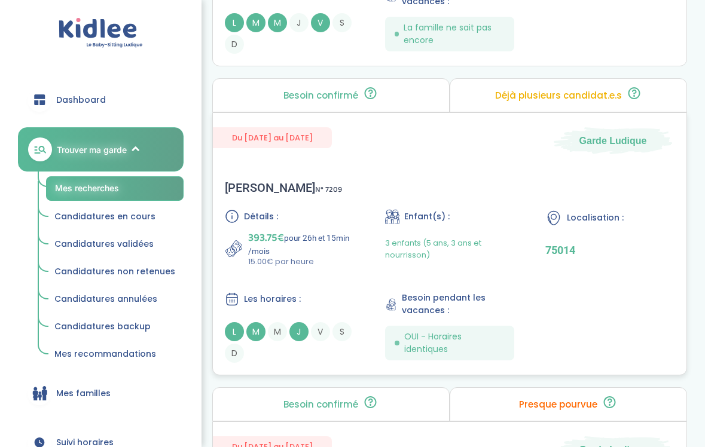
scroll to position [1162, 0]
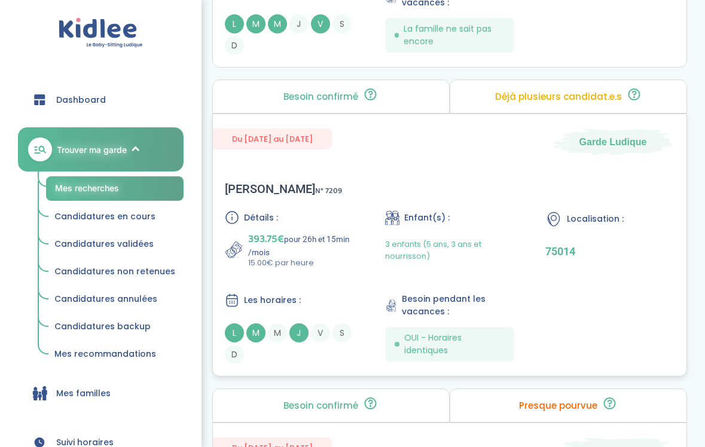
click at [333, 208] on div "Julie C . N° 7209 Détails : 393.75€ pour 26h et 15min /mois 15.00€ par heure En…" at bounding box center [450, 273] width 474 height 206
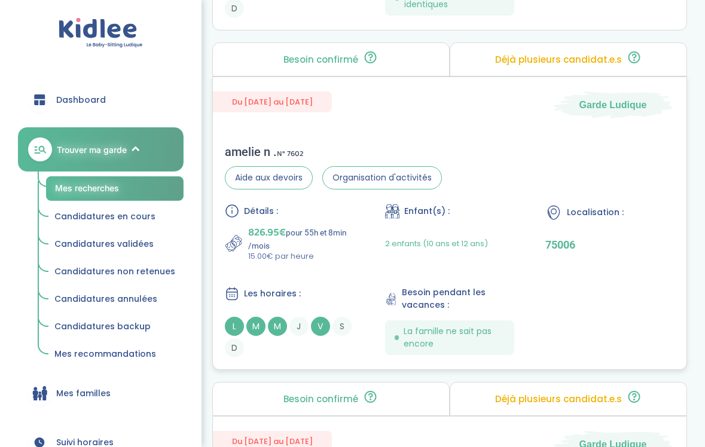
scroll to position [854, 0]
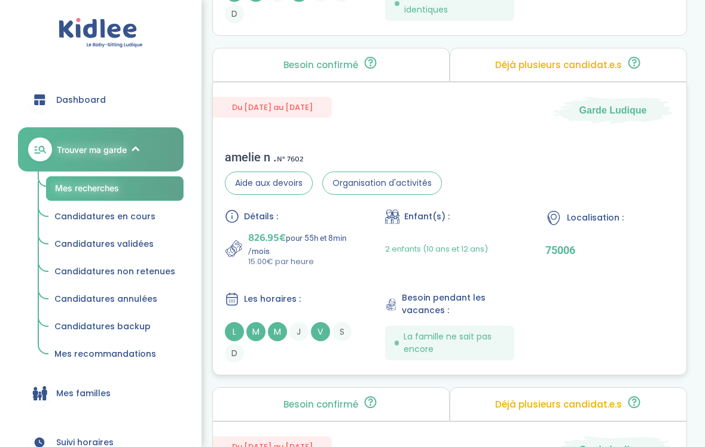
click at [281, 144] on div "amelie n . N° 7602 Aide aux devoirs Organisation d'activités Détails : 826.95€ …" at bounding box center [450, 256] width 474 height 237
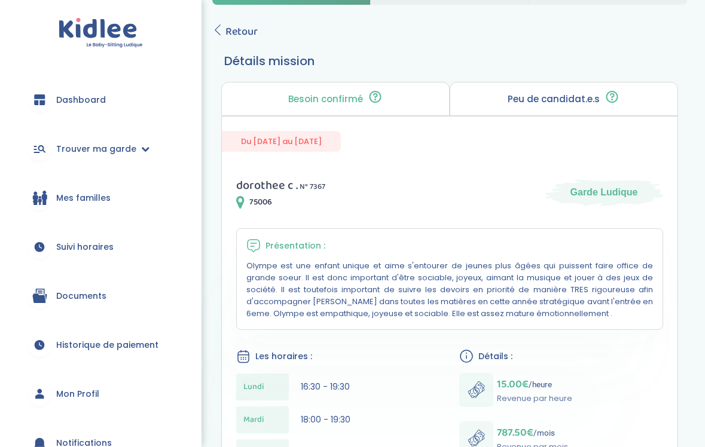
scroll to position [52, 0]
click at [238, 32] on span "Retour" at bounding box center [242, 32] width 32 height 17
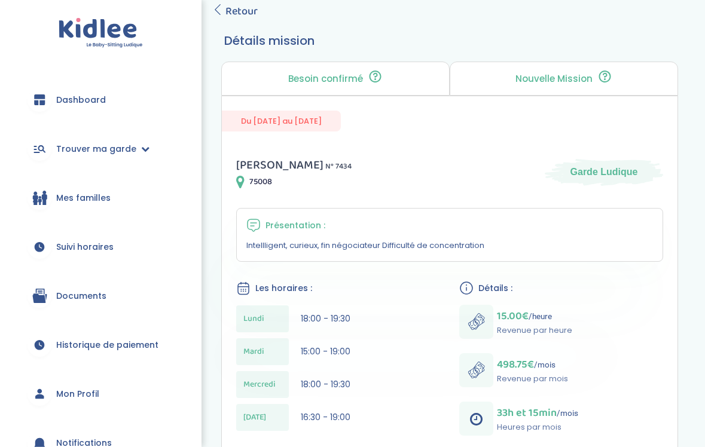
scroll to position [73, 0]
click at [237, 12] on span "Retour" at bounding box center [242, 11] width 32 height 17
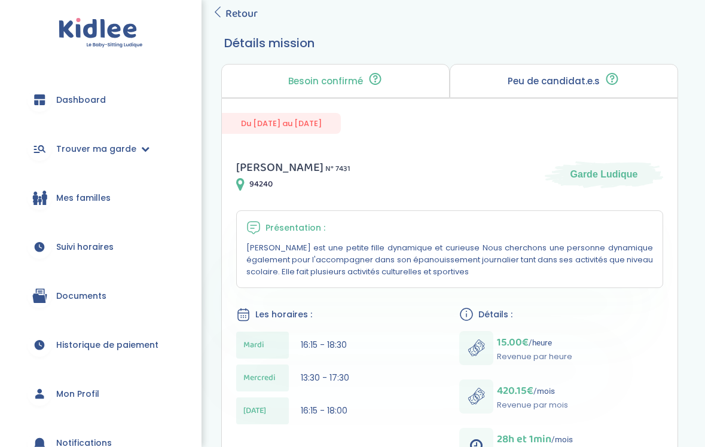
scroll to position [65, 0]
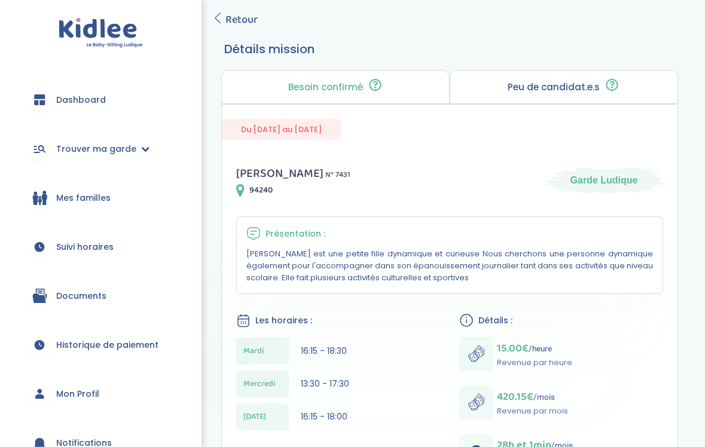
click at [245, 13] on span "Retour" at bounding box center [242, 19] width 32 height 17
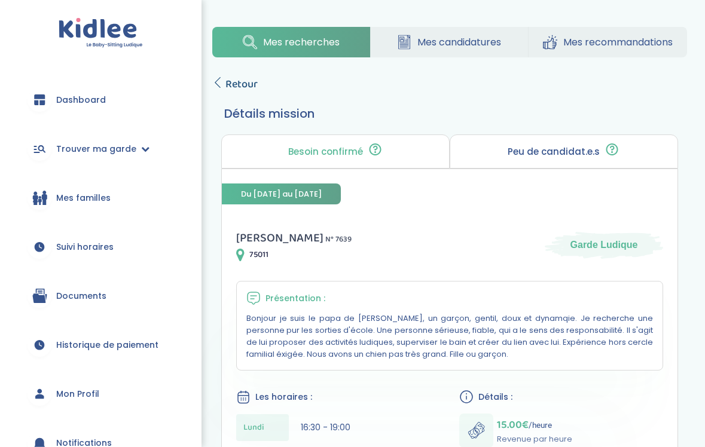
click at [240, 86] on span "Retour" at bounding box center [242, 84] width 32 height 17
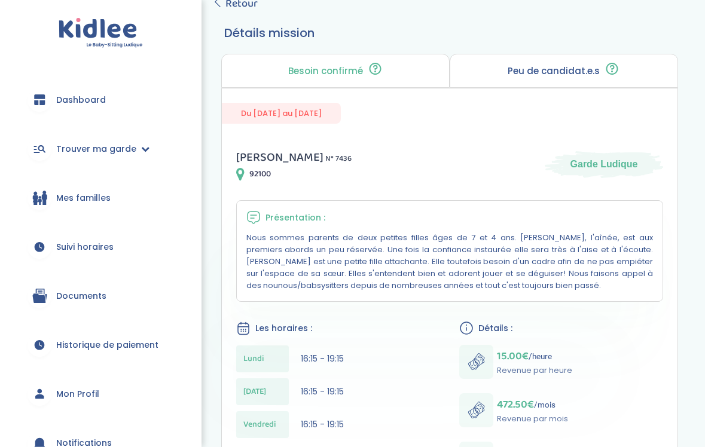
scroll to position [74, 0]
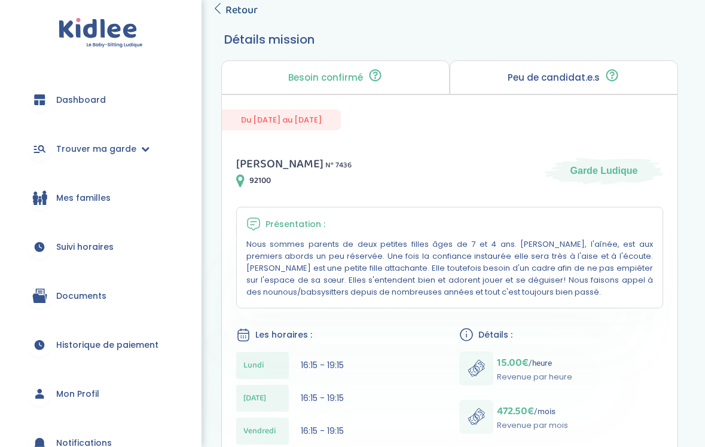
click at [239, 13] on span "Retour" at bounding box center [242, 10] width 32 height 17
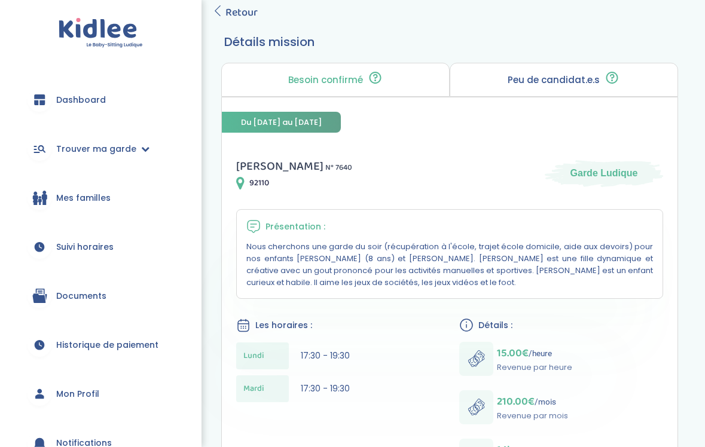
scroll to position [72, 0]
click at [245, 7] on span "Retour" at bounding box center [242, 12] width 32 height 17
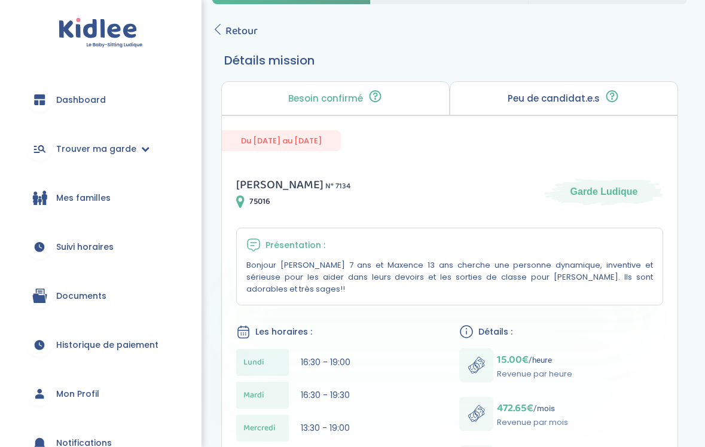
scroll to position [53, 0]
click at [245, 33] on span "Retour" at bounding box center [242, 31] width 32 height 17
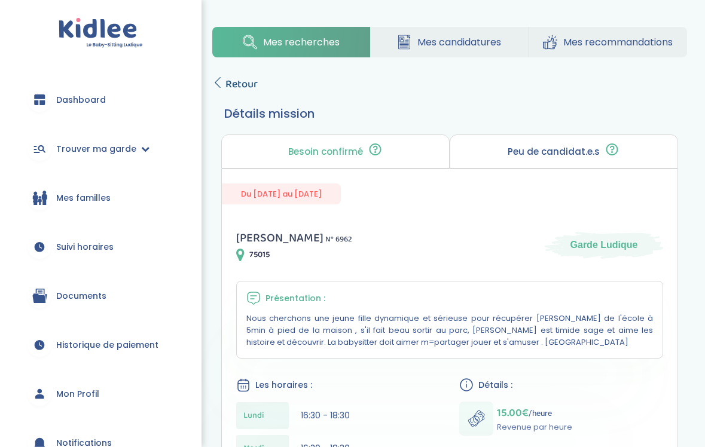
click at [239, 80] on span "Retour" at bounding box center [242, 84] width 32 height 17
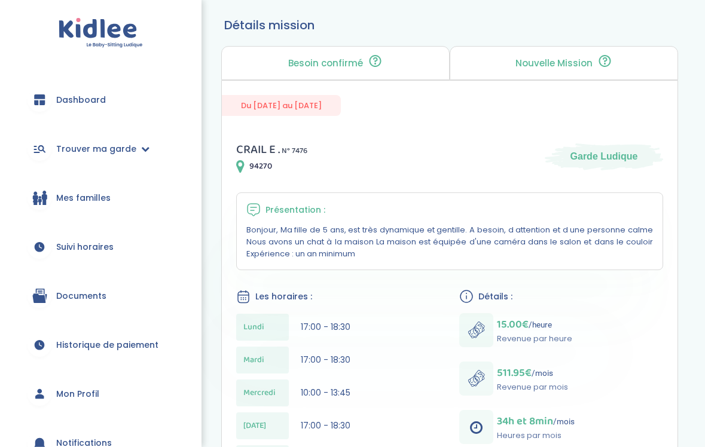
scroll to position [69, 0]
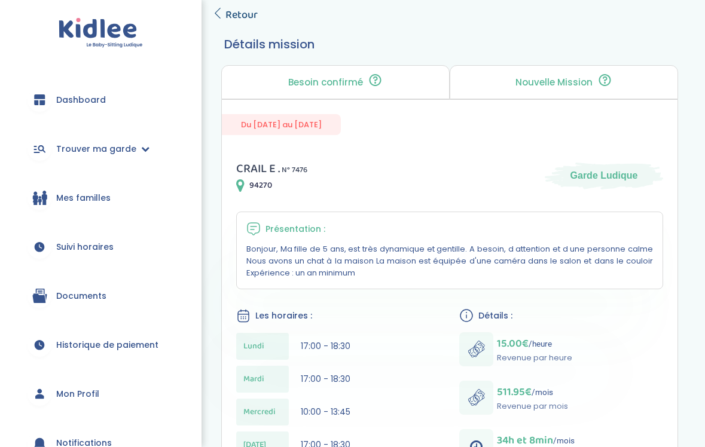
click at [249, 14] on span "Retour" at bounding box center [242, 15] width 32 height 17
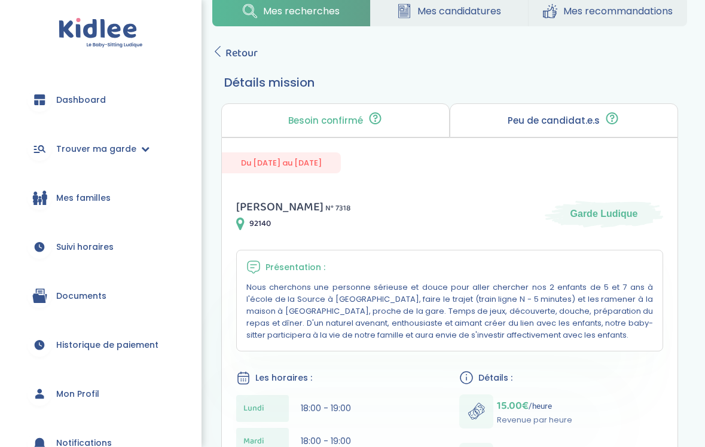
scroll to position [3, 0]
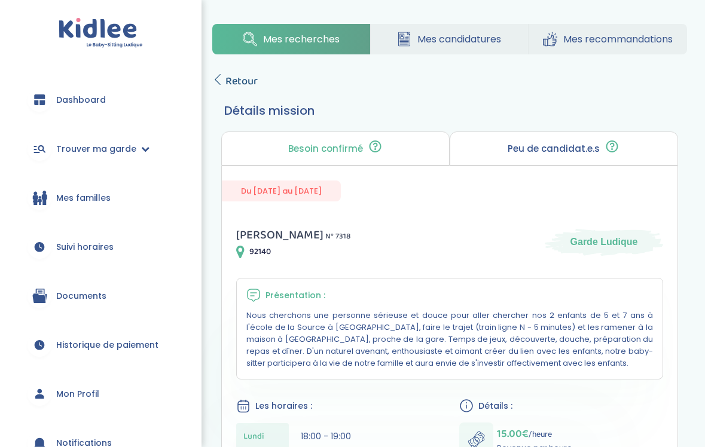
click at [247, 79] on span "Retour" at bounding box center [242, 81] width 32 height 17
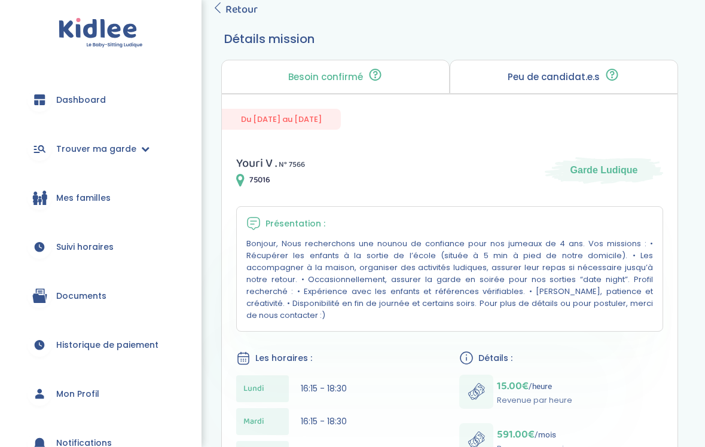
scroll to position [72, 0]
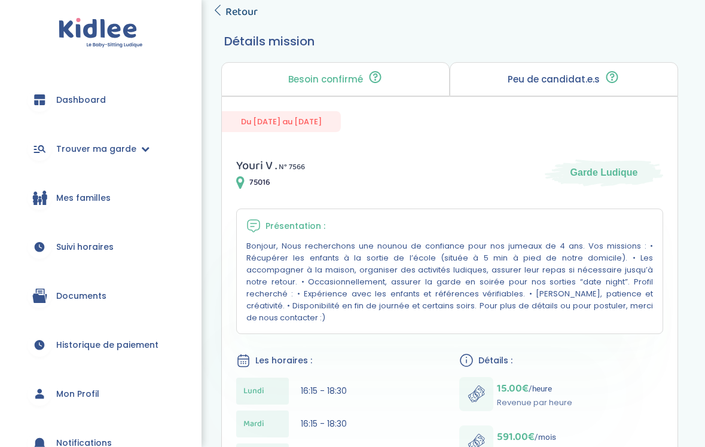
click at [242, 10] on span "Retour" at bounding box center [242, 12] width 32 height 17
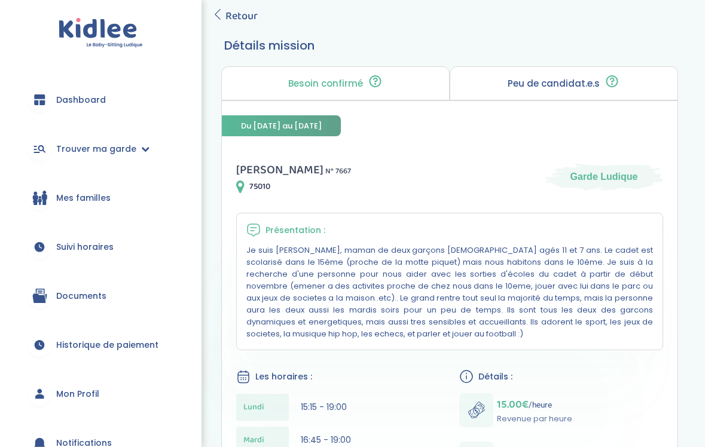
scroll to position [68, 0]
click at [249, 10] on span "Retour" at bounding box center [242, 16] width 32 height 17
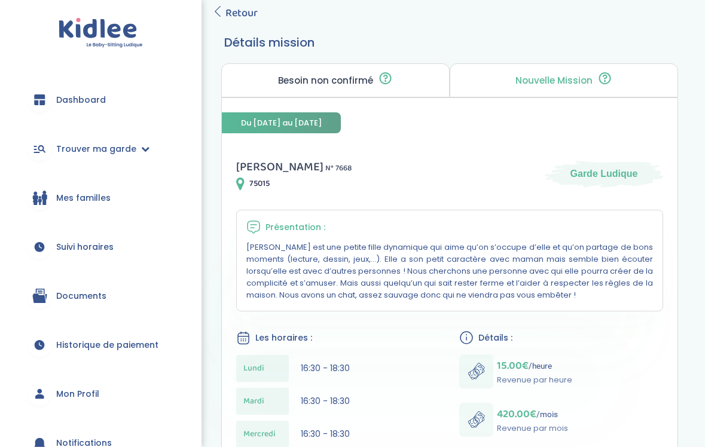
scroll to position [60, 0]
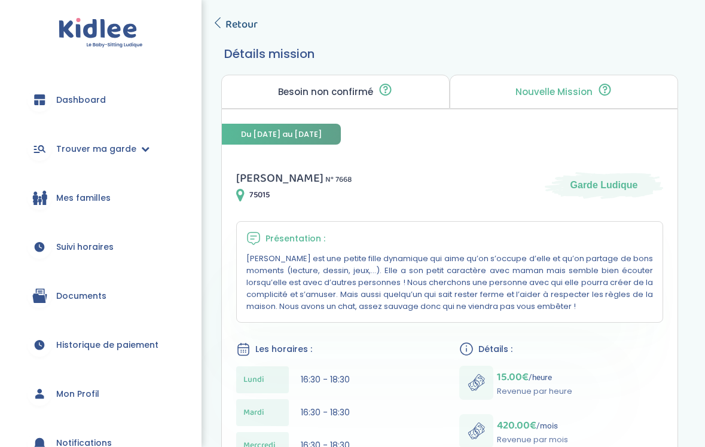
click at [233, 22] on span "Retour" at bounding box center [242, 24] width 32 height 17
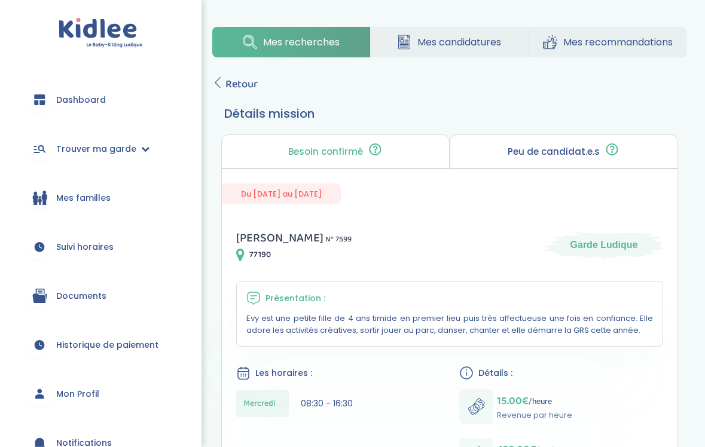
scroll to position [20, 0]
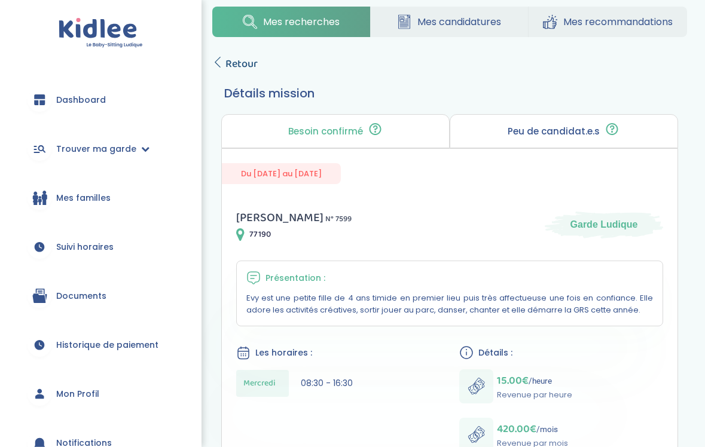
click at [245, 64] on span "Retour" at bounding box center [242, 64] width 32 height 17
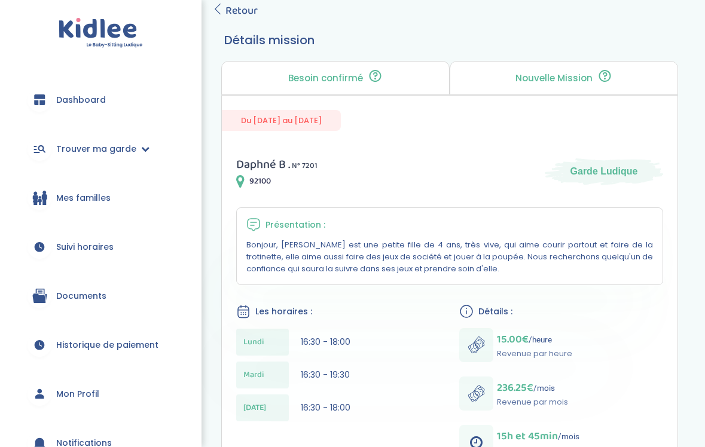
scroll to position [74, 0]
click at [226, 11] on span "Retour" at bounding box center [242, 10] width 32 height 17
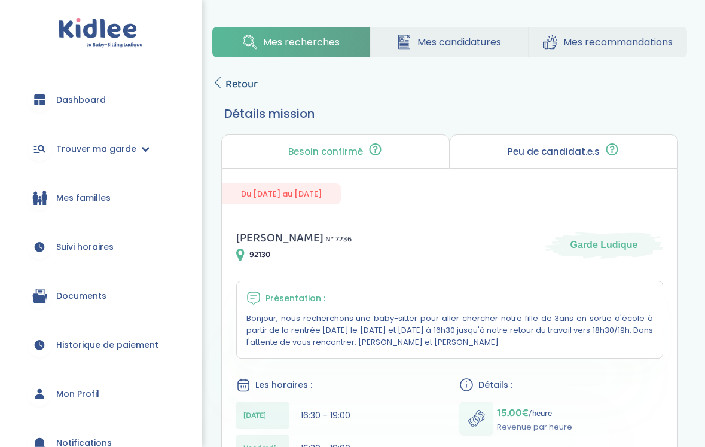
click at [247, 91] on span "Retour" at bounding box center [242, 84] width 32 height 17
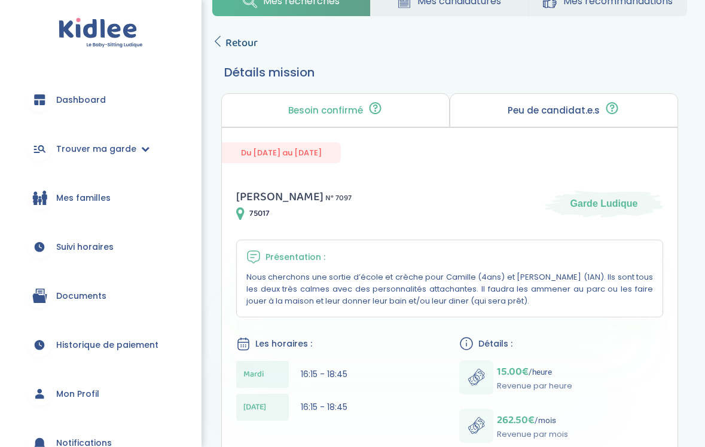
click at [230, 46] on span "Retour" at bounding box center [242, 43] width 32 height 17
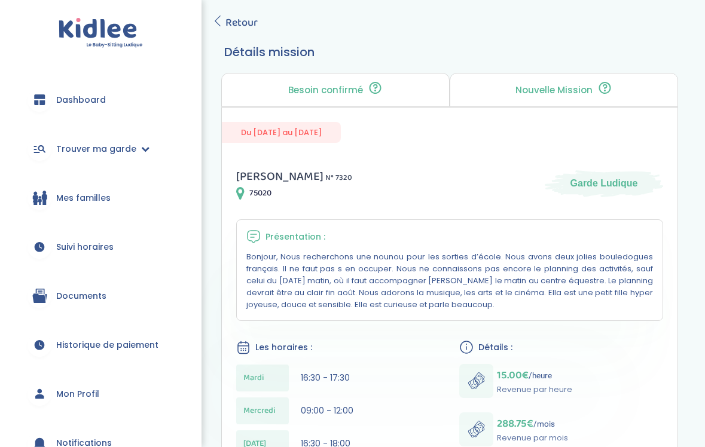
scroll to position [57, 0]
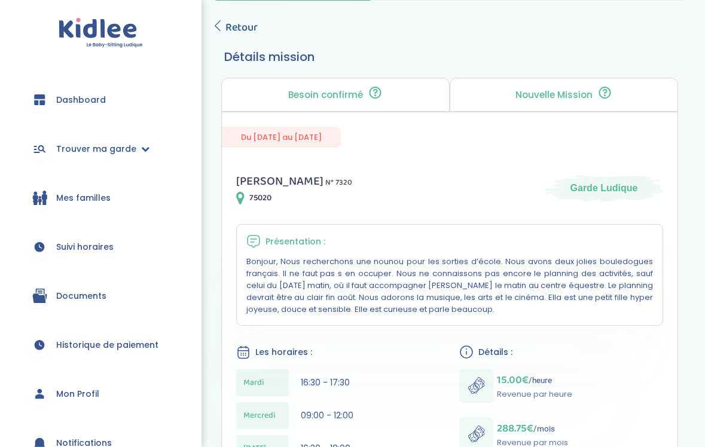
click at [246, 20] on span "Retour" at bounding box center [242, 27] width 32 height 17
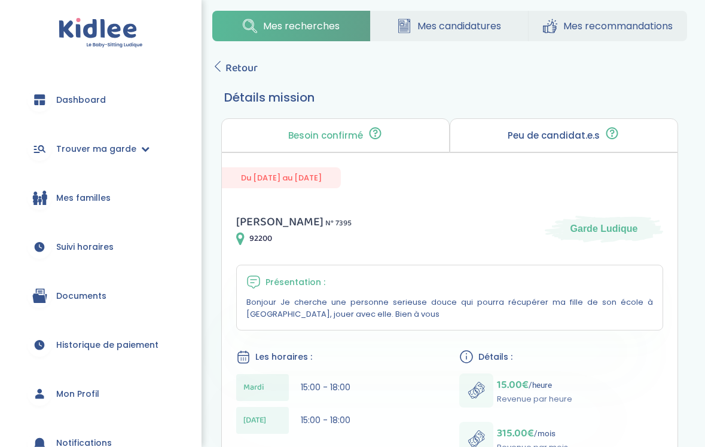
scroll to position [16, 0]
click at [237, 64] on span "Retour" at bounding box center [242, 68] width 32 height 17
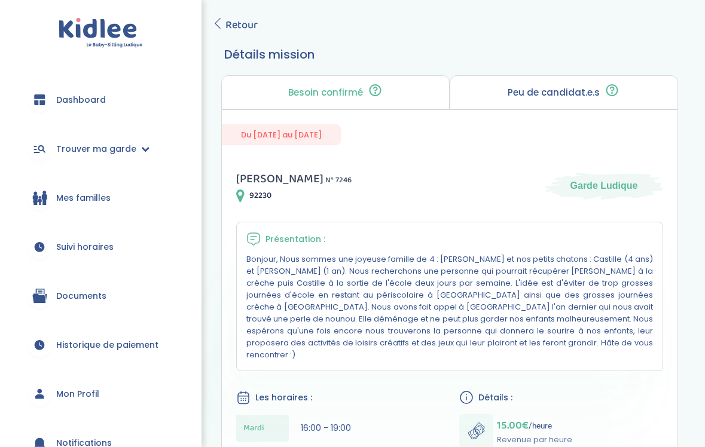
scroll to position [59, 0]
click at [228, 20] on span "Retour" at bounding box center [242, 25] width 32 height 17
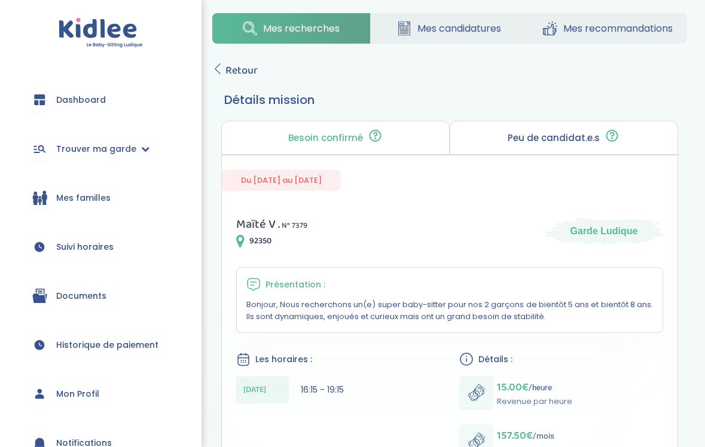
scroll to position [20, 0]
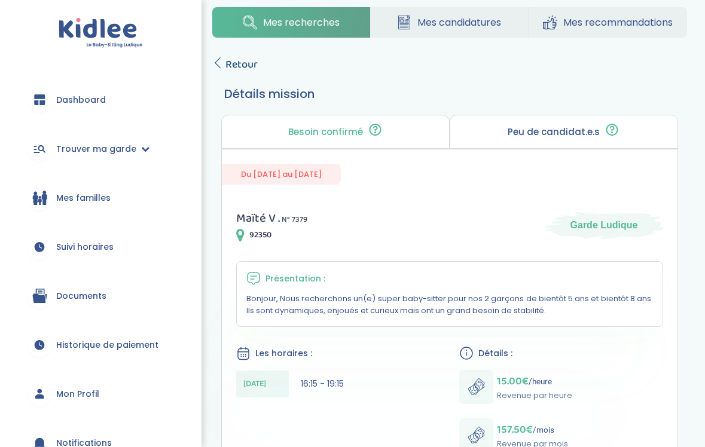
click at [246, 62] on span "Retour" at bounding box center [242, 64] width 32 height 17
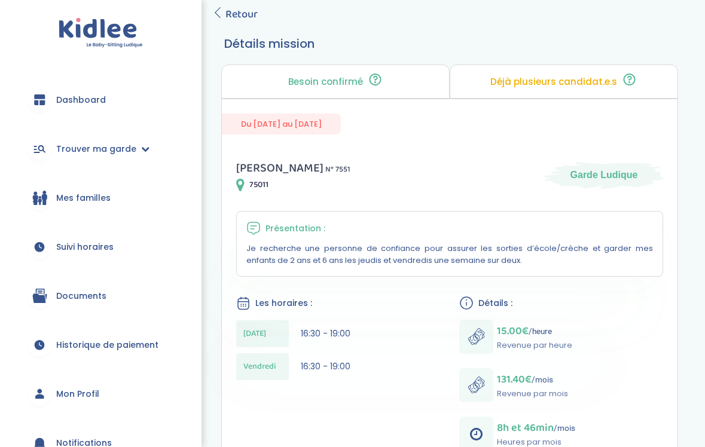
scroll to position [71, 0]
click at [242, 10] on span "Retour" at bounding box center [242, 13] width 32 height 17
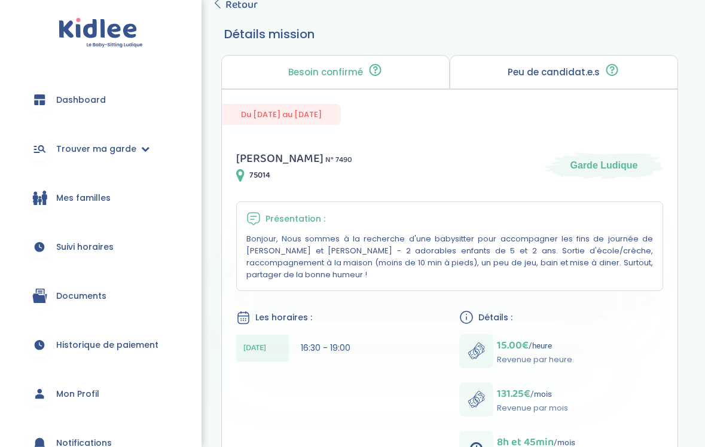
scroll to position [78, 0]
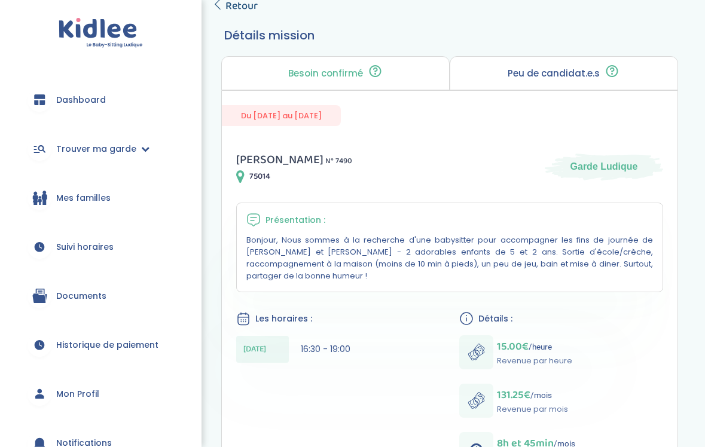
click at [248, 8] on span "Retour" at bounding box center [242, 6] width 32 height 17
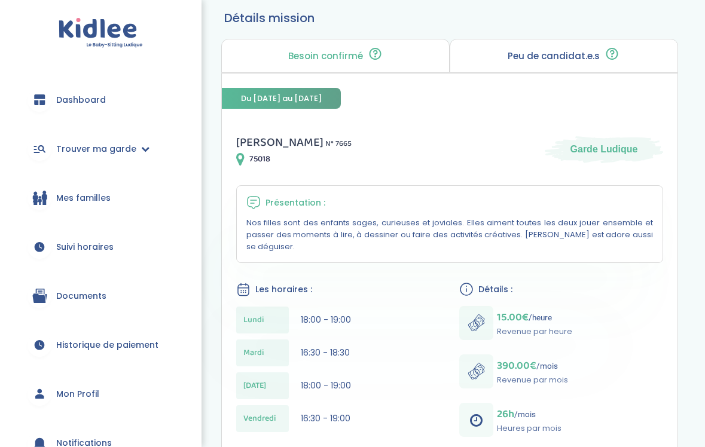
scroll to position [53, 0]
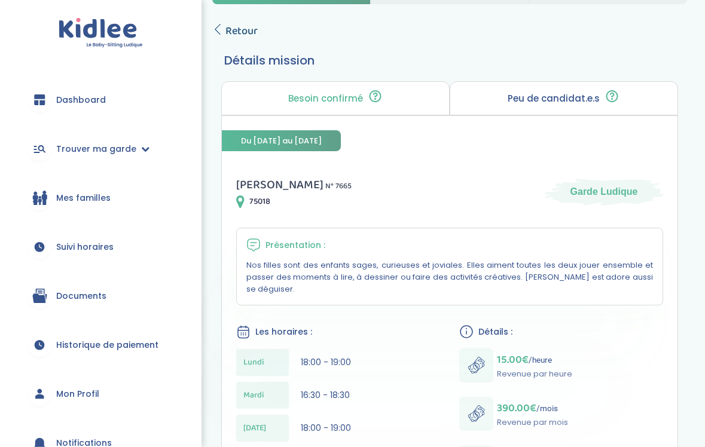
click at [246, 27] on span "Retour" at bounding box center [242, 31] width 32 height 17
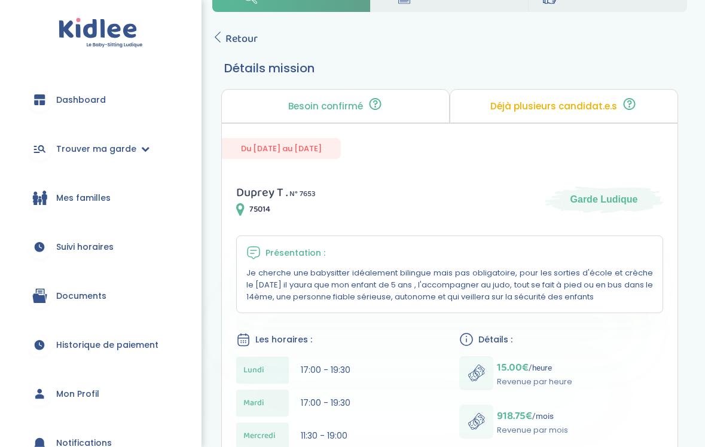
scroll to position [42, 0]
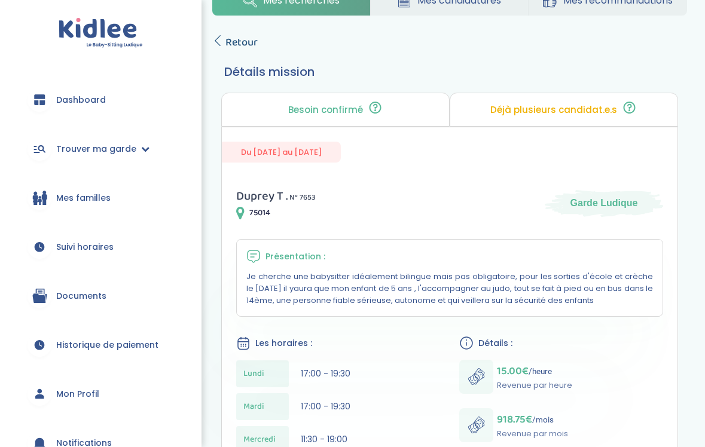
click at [249, 44] on span "Retour" at bounding box center [242, 42] width 32 height 17
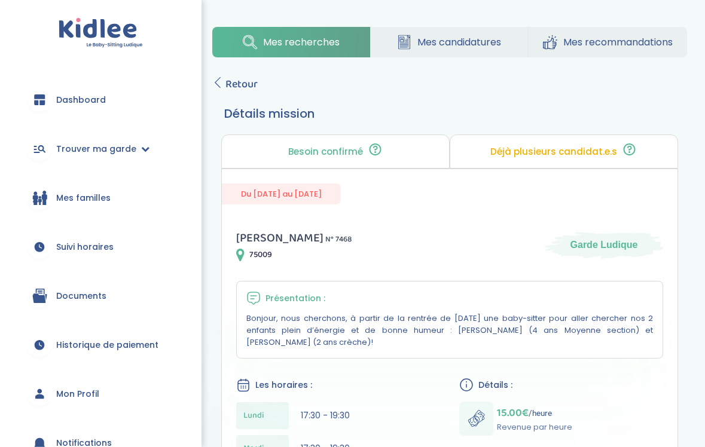
scroll to position [14, 0]
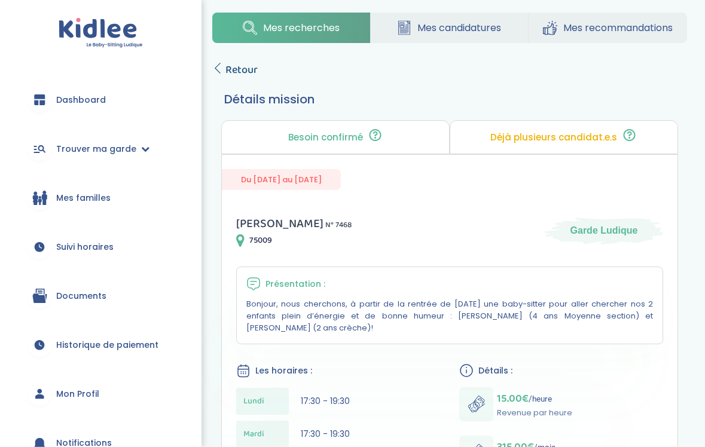
click at [251, 66] on span "Retour" at bounding box center [242, 70] width 32 height 17
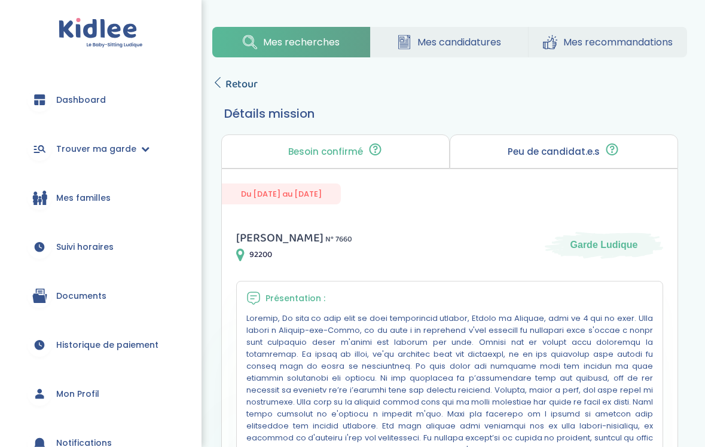
click at [248, 81] on span "Retour" at bounding box center [242, 84] width 32 height 17
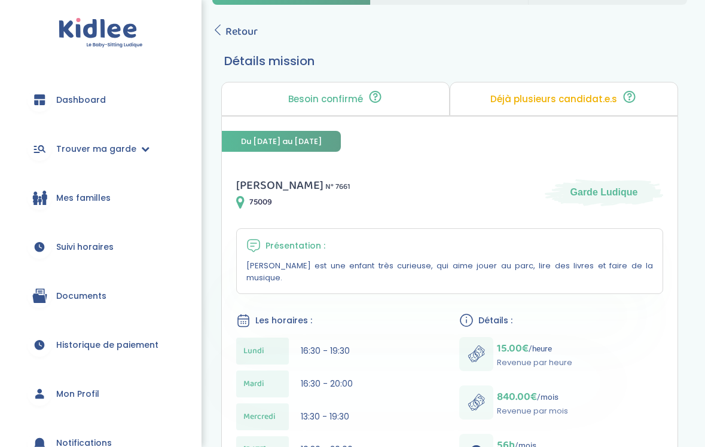
scroll to position [45, 0]
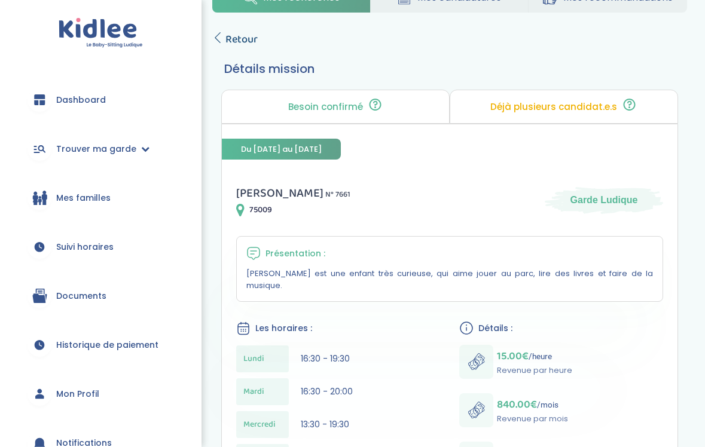
click at [240, 33] on span "Retour" at bounding box center [242, 39] width 32 height 17
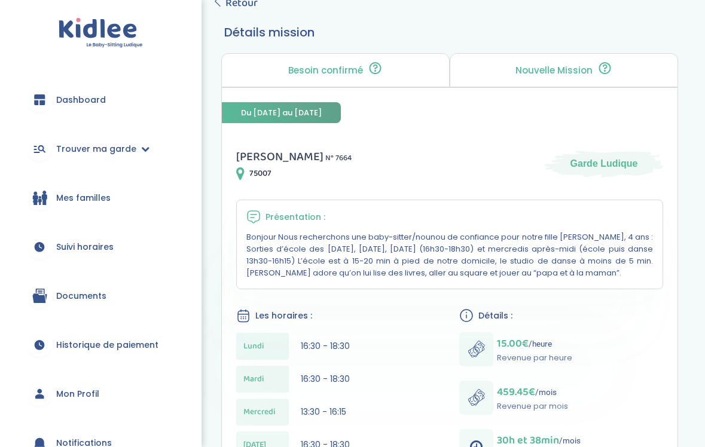
scroll to position [80, 0]
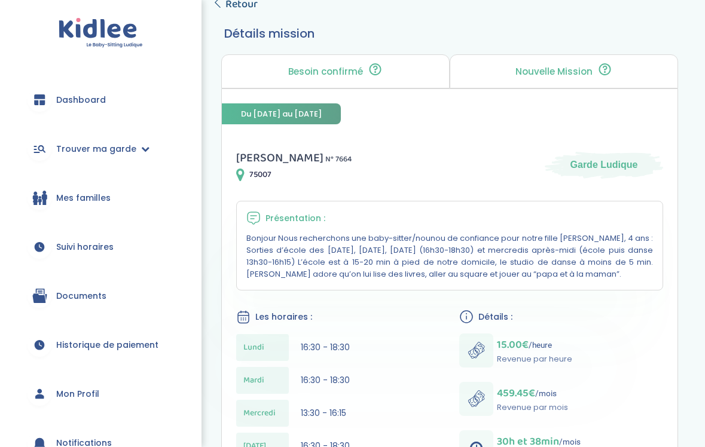
click at [254, 2] on span "Retour" at bounding box center [242, 4] width 32 height 17
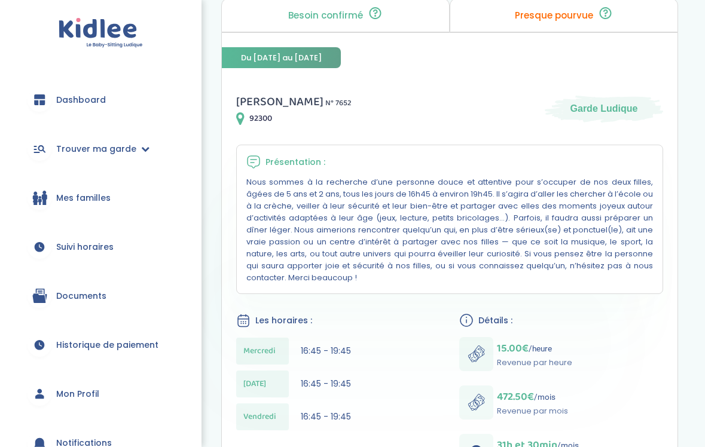
scroll to position [16, 0]
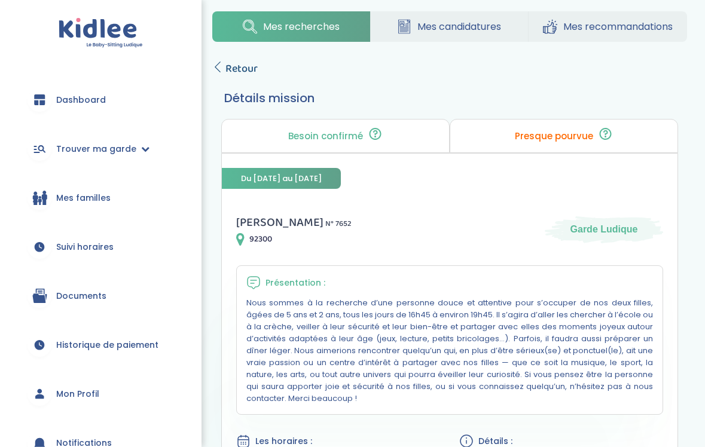
click at [252, 71] on span "Retour" at bounding box center [242, 68] width 32 height 17
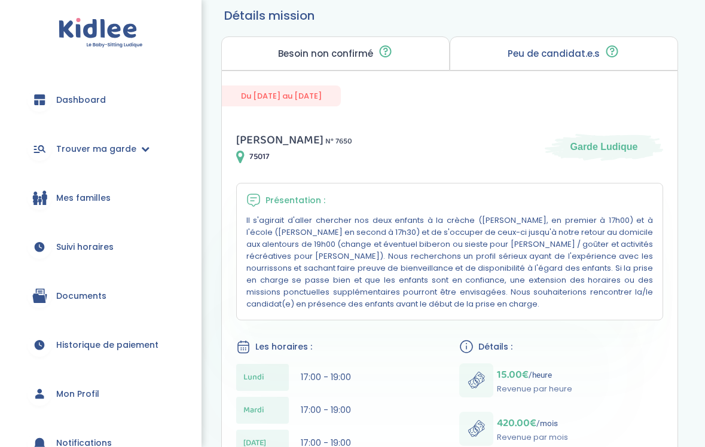
scroll to position [86, 0]
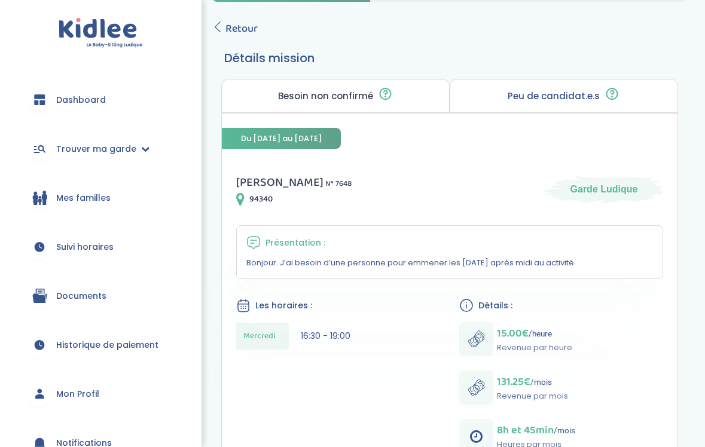
scroll to position [56, 0]
click at [249, 25] on span "Retour" at bounding box center [242, 28] width 32 height 17
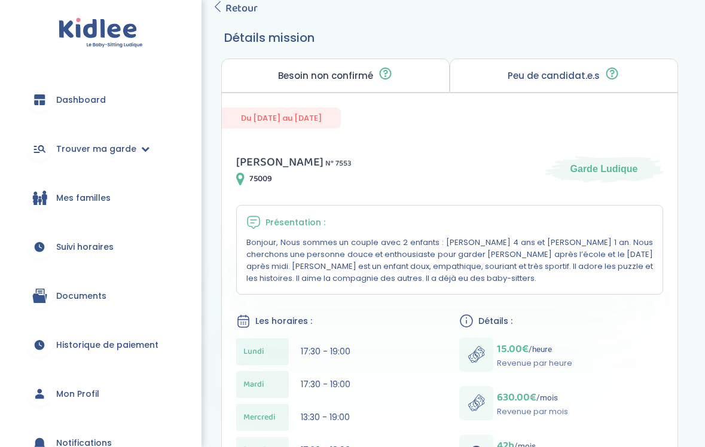
scroll to position [51, 0]
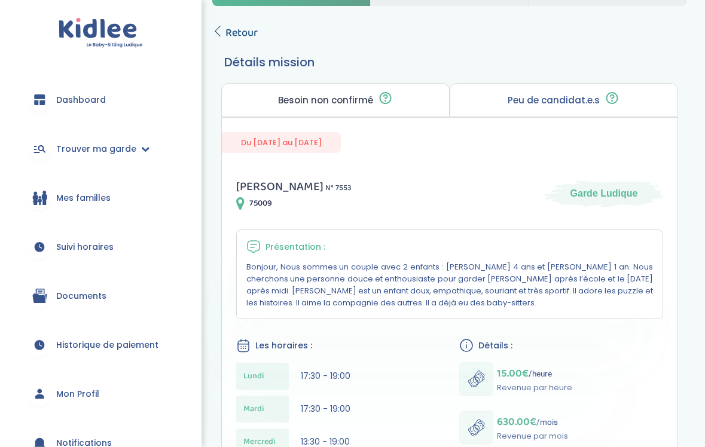
click at [236, 35] on span "Retour" at bounding box center [242, 33] width 32 height 17
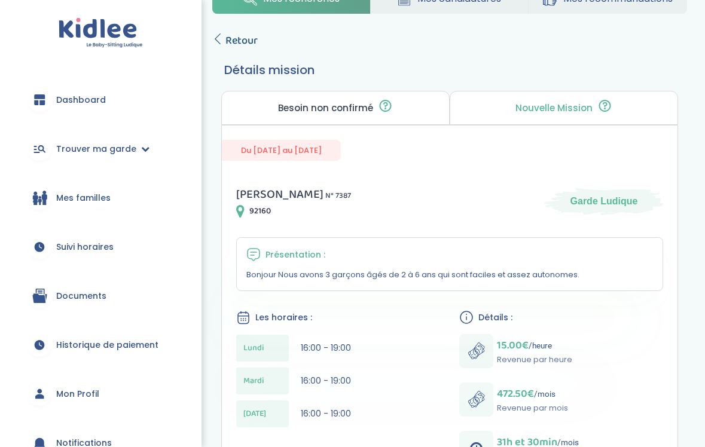
click at [248, 44] on span "Retour" at bounding box center [242, 40] width 32 height 17
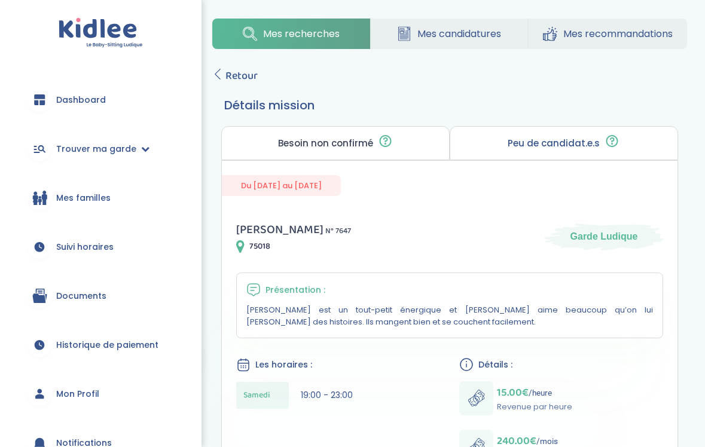
scroll to position [14, 0]
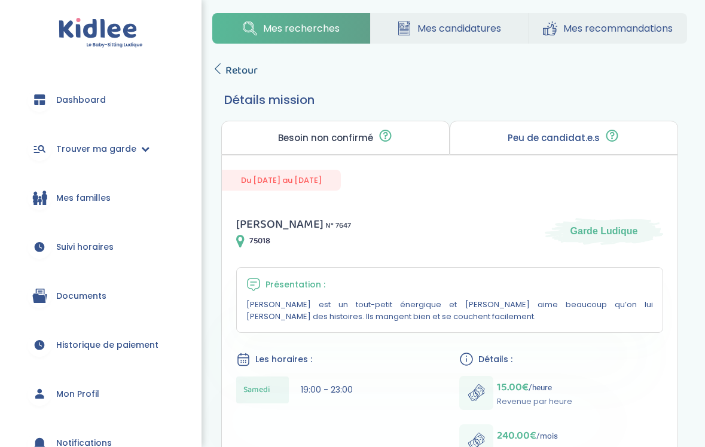
click at [252, 65] on span "Retour" at bounding box center [242, 70] width 32 height 17
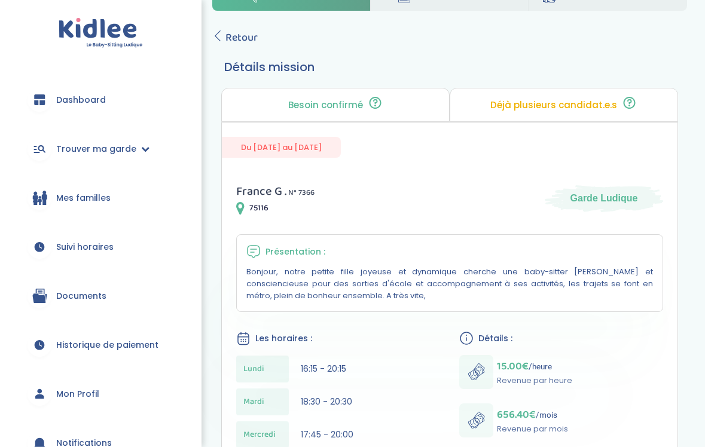
scroll to position [1, 0]
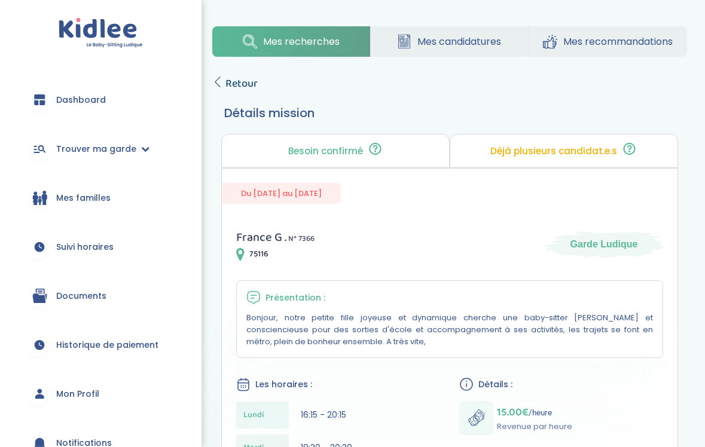
click at [245, 80] on span "Retour" at bounding box center [242, 83] width 32 height 17
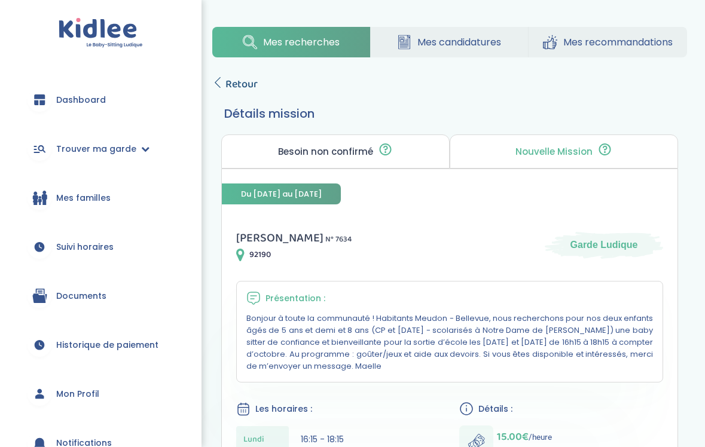
click at [248, 82] on span "Retour" at bounding box center [242, 84] width 32 height 17
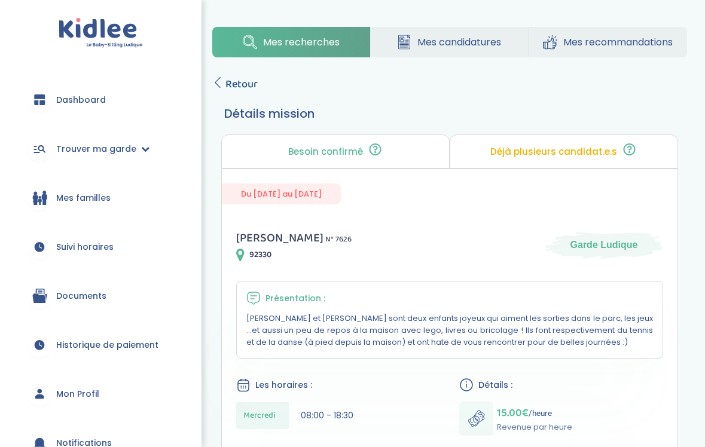
click at [252, 84] on span "Retour" at bounding box center [242, 84] width 32 height 17
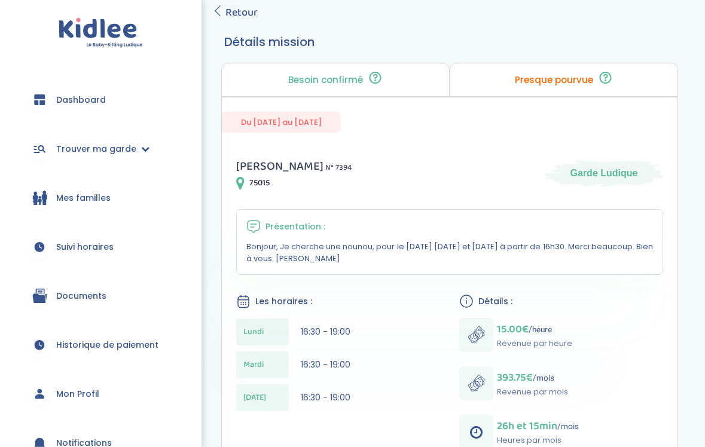
scroll to position [73, 0]
click at [246, 13] on span "Retour" at bounding box center [242, 11] width 32 height 17
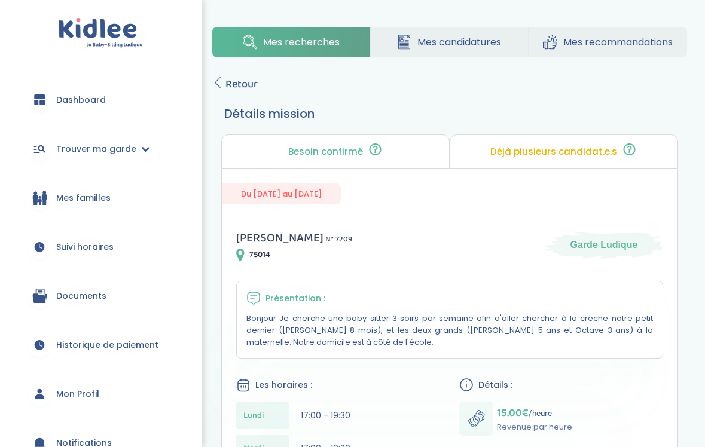
click at [235, 75] on div "Mes recherches Mes candidatures Mes recommandations Retour Détails mission Beso…" at bounding box center [449, 409] width 511 height 782
click at [237, 83] on span "Retour" at bounding box center [242, 84] width 32 height 17
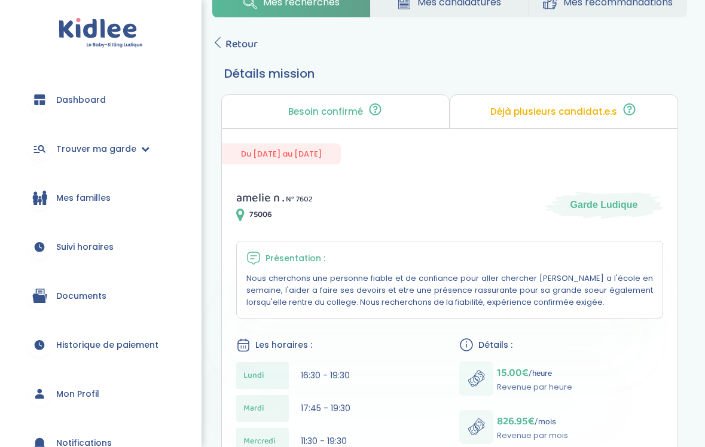
scroll to position [23, 0]
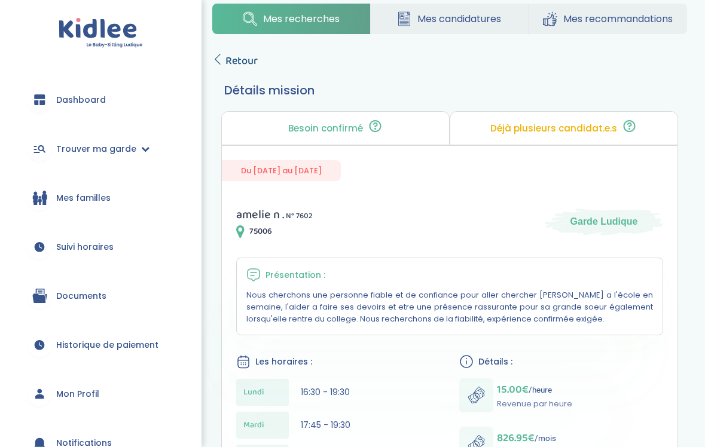
click at [237, 55] on span "Retour" at bounding box center [242, 61] width 32 height 17
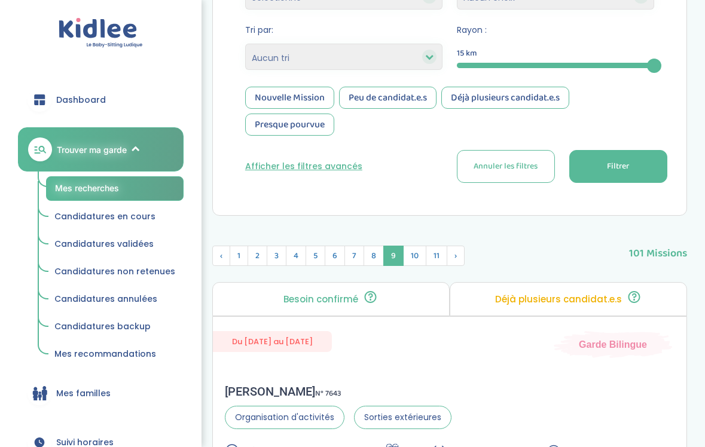
scroll to position [278, 0]
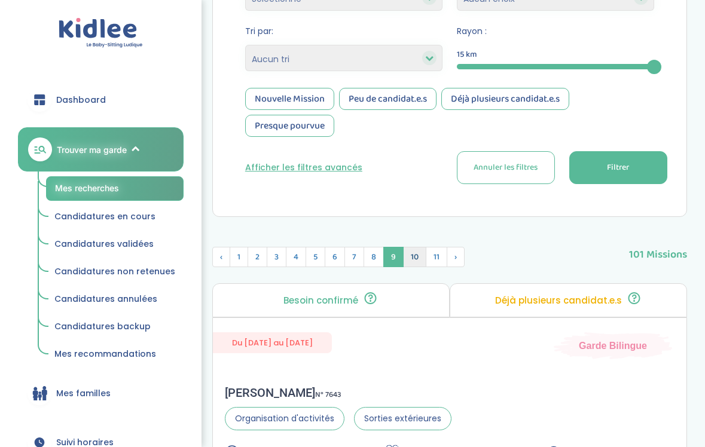
click at [404, 257] on span "10" at bounding box center [414, 257] width 23 height 20
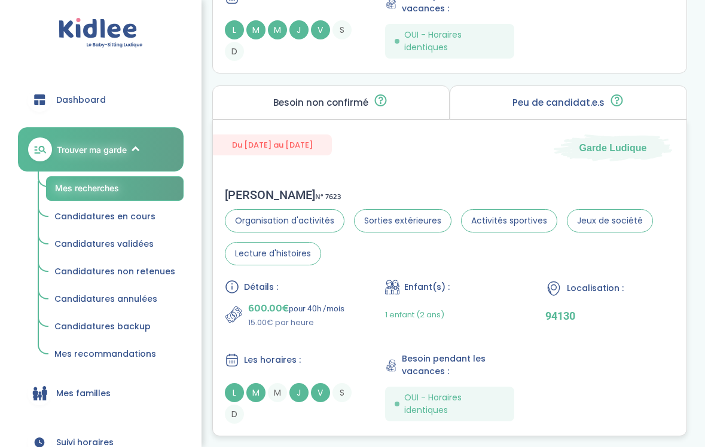
scroll to position [819, 0]
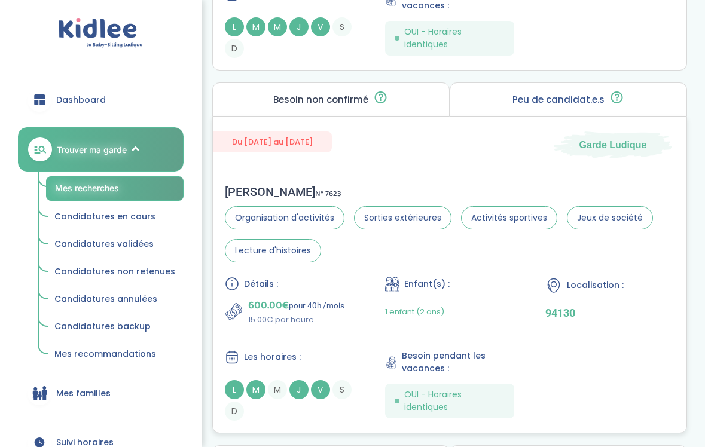
click at [349, 330] on div "Détails : 600.00€ pour 40h /mois 15.00€ par heure Enfant(s) : 1 enfant (2 ans) …" at bounding box center [450, 349] width 450 height 144
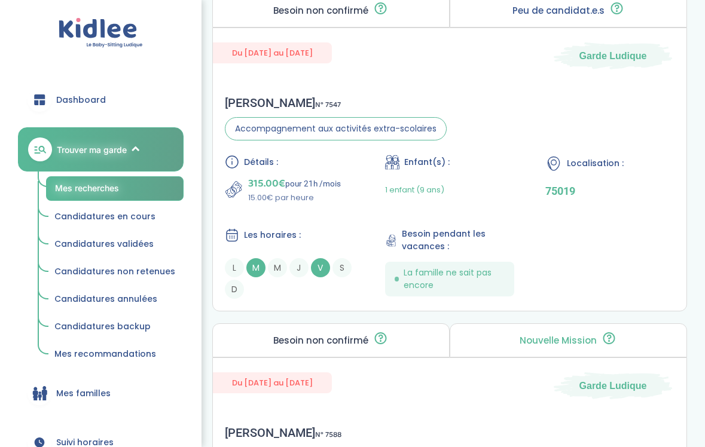
scroll to position [1985, 0]
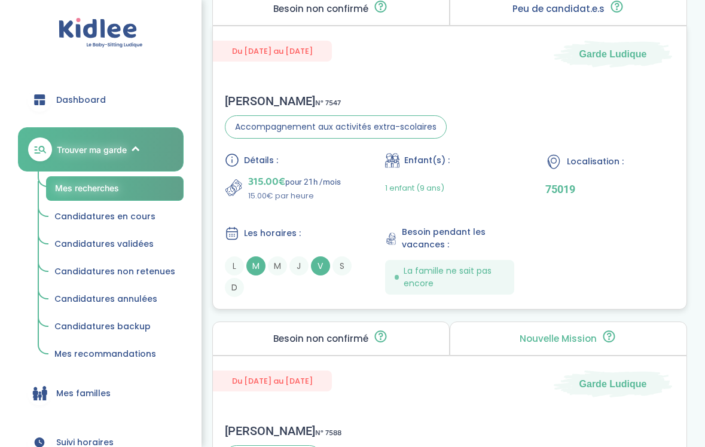
click at [333, 191] on p "15.00€ par heure" at bounding box center [294, 196] width 93 height 12
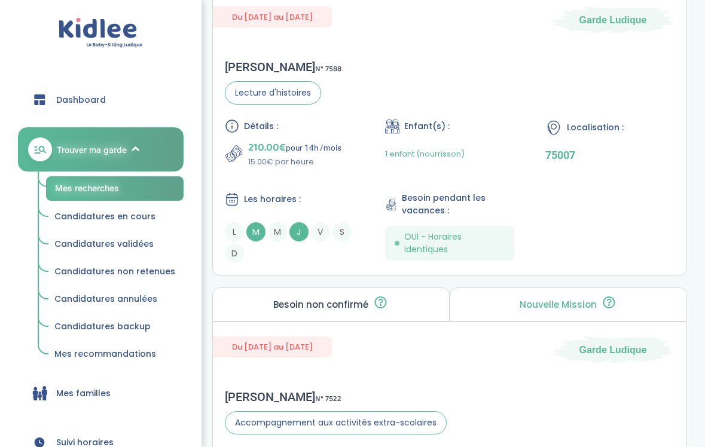
scroll to position [2353, 0]
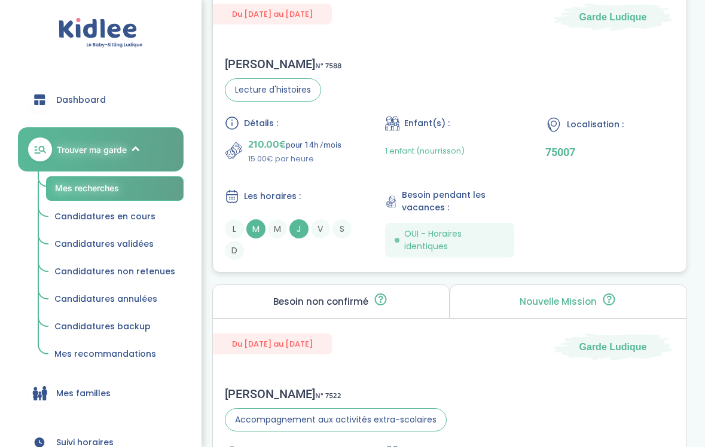
click at [344, 181] on div "Détails : 210.00€ pour 14h /mois 15.00€ par heure Enfant(s) : 1 enfant (nourris…" at bounding box center [450, 188] width 450 height 144
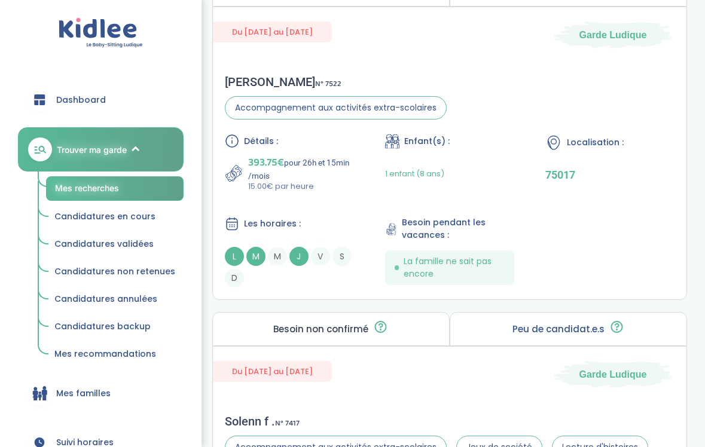
scroll to position [2668, 0]
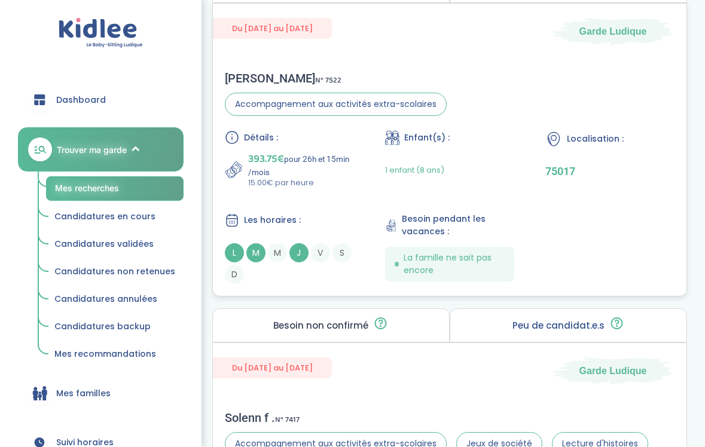
click at [343, 208] on div "Détails : 393.75€ pour 26h et 15min /mois 15.00€ par heure Enfant(s) : 1 enfant…" at bounding box center [450, 207] width 450 height 154
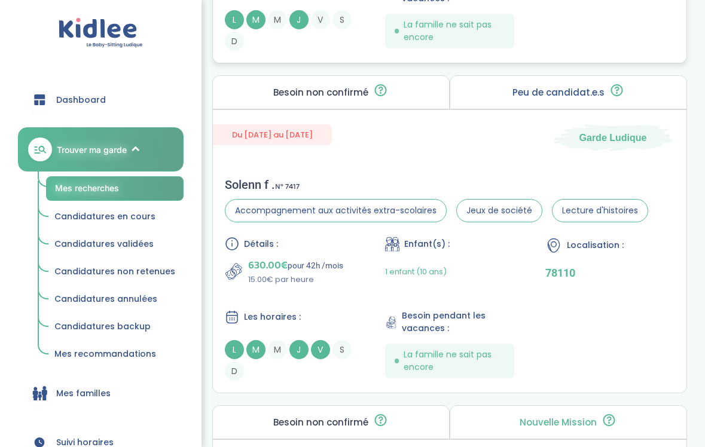
scroll to position [2903, 0]
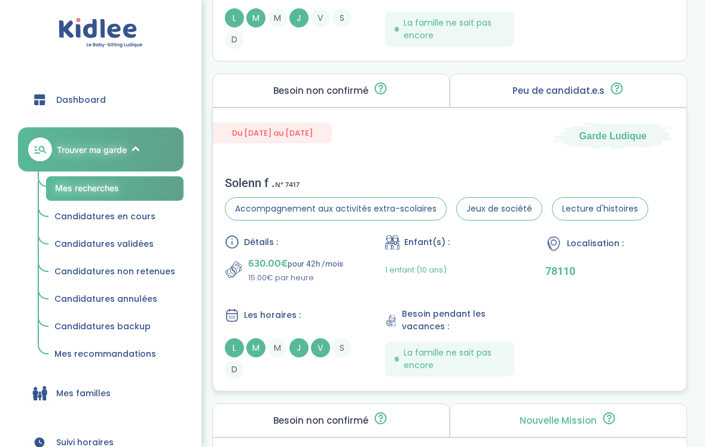
click at [356, 278] on div "Détails : 630.00€ pour 42h /mois 15.00€ par heure Enfant(s) : 1 enfant (10 ans)…" at bounding box center [450, 307] width 450 height 144
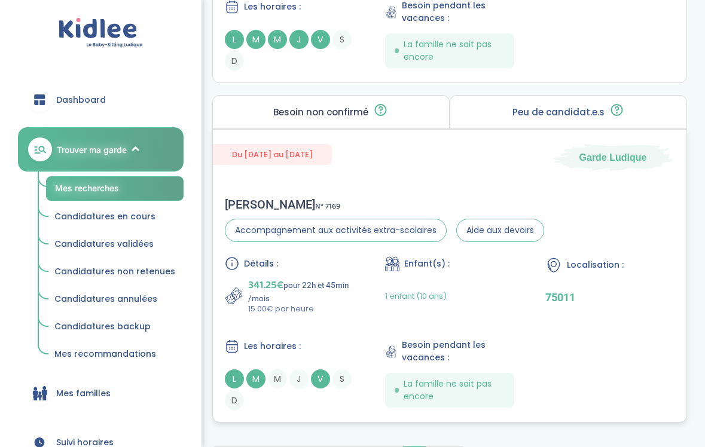
scroll to position [3559, 0]
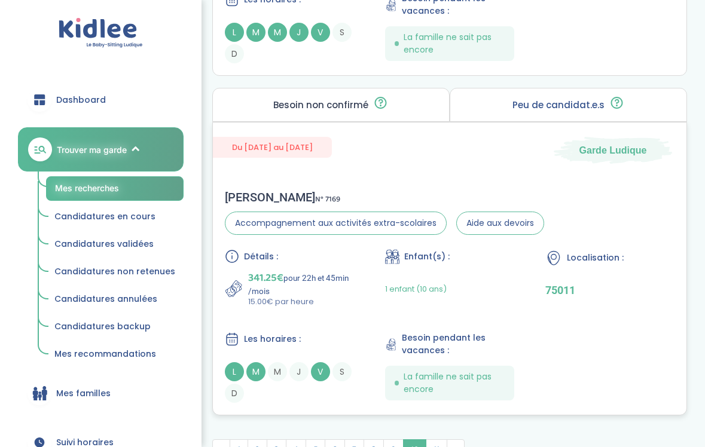
click at [327, 287] on p "341.25€ pour 22h et 45min /mois" at bounding box center [301, 283] width 106 height 26
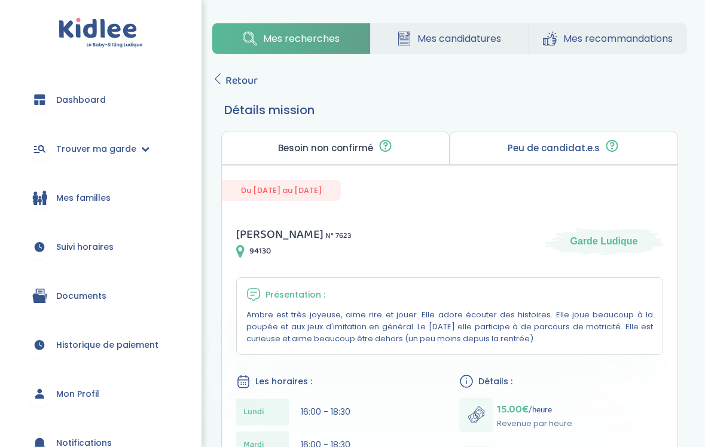
scroll to position [2, 0]
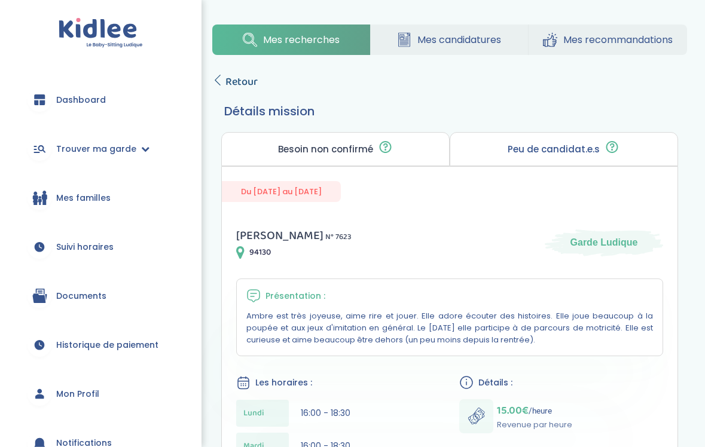
click at [247, 81] on span "Retour" at bounding box center [242, 82] width 32 height 17
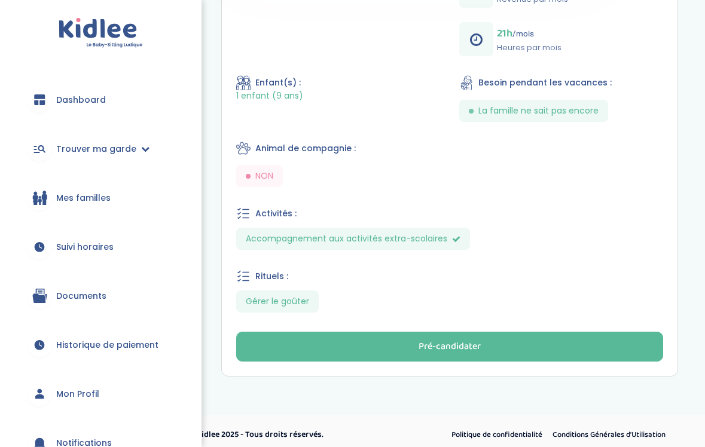
scroll to position [524, 0]
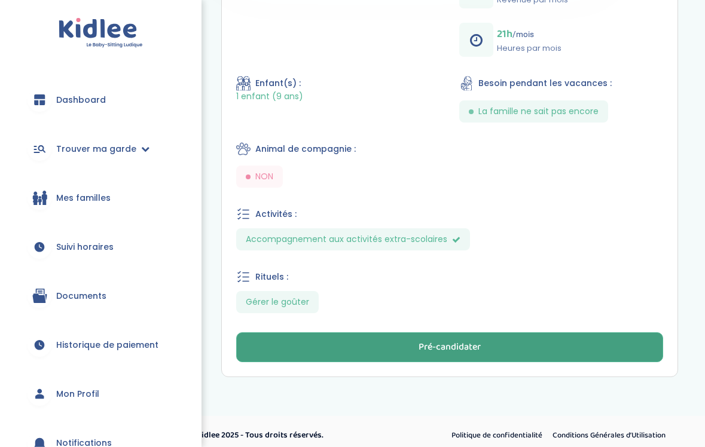
click at [398, 351] on button "Pré-candidater" at bounding box center [449, 348] width 427 height 30
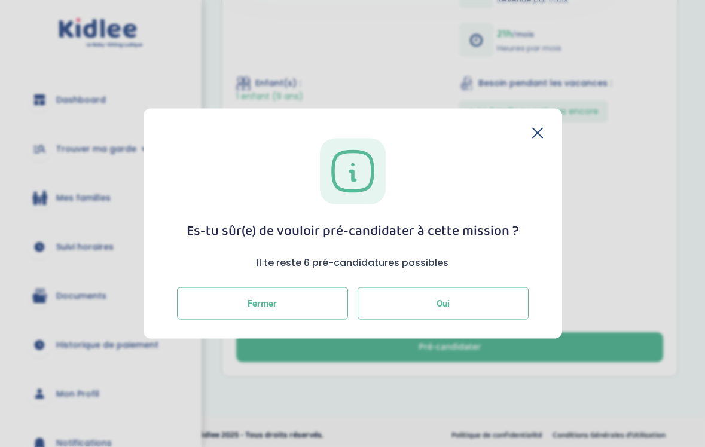
click at [422, 298] on button "Oui" at bounding box center [443, 303] width 171 height 32
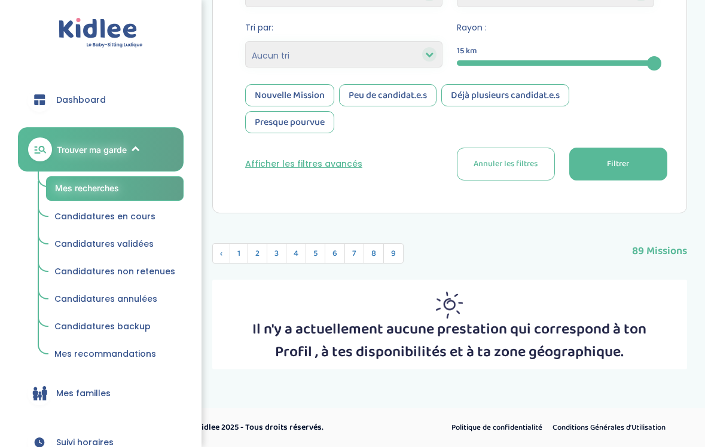
scroll to position [321, 0]
click at [395, 251] on span "9" at bounding box center [393, 254] width 20 height 20
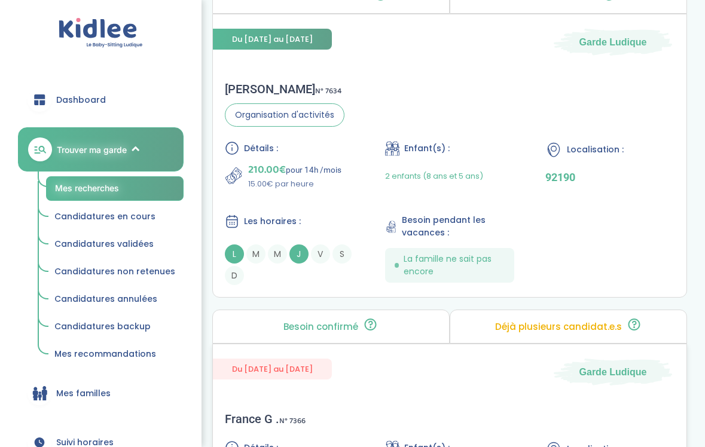
scroll to position [623, 0]
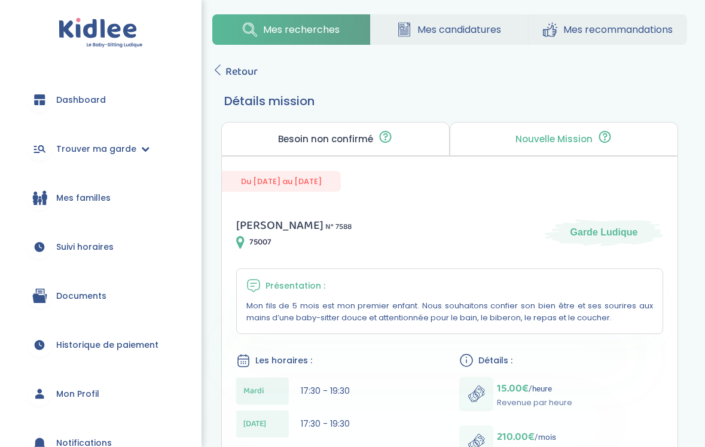
scroll to position [6, 0]
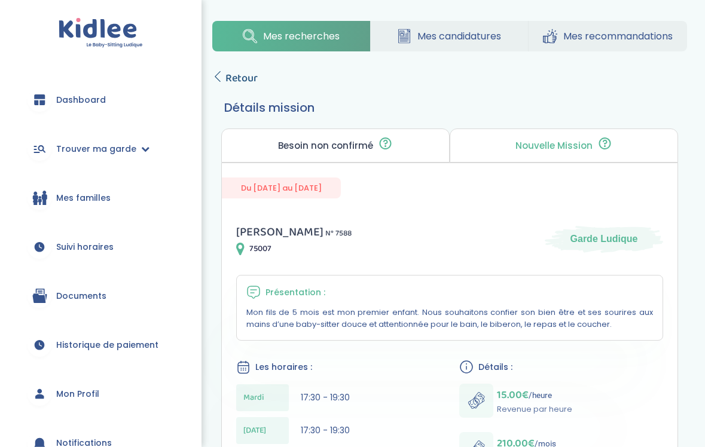
click at [235, 78] on span "Retour" at bounding box center [242, 78] width 32 height 17
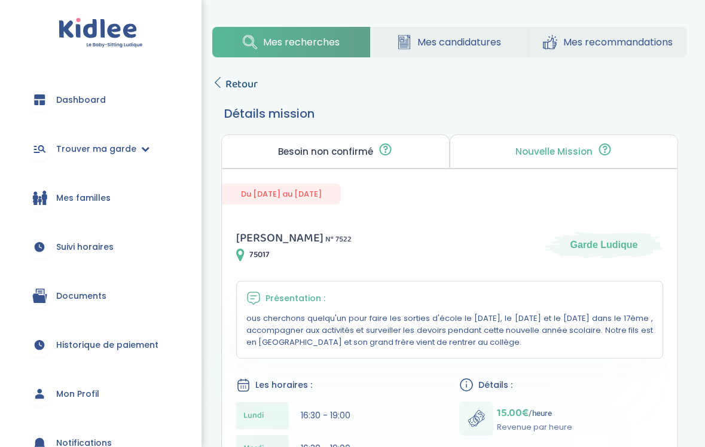
click at [233, 84] on span "Retour" at bounding box center [242, 84] width 32 height 17
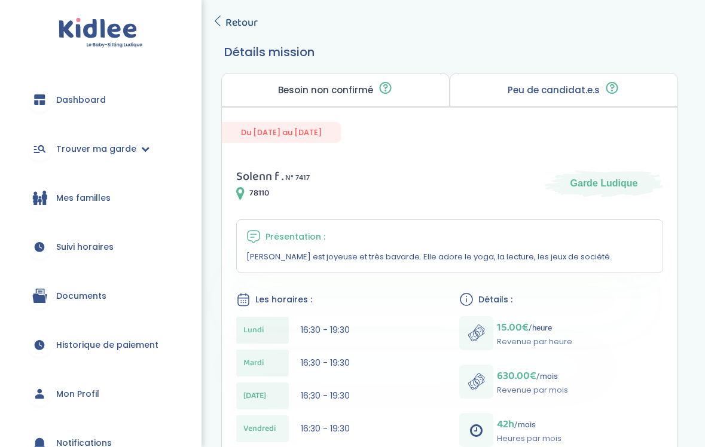
click at [243, 22] on span "Retour" at bounding box center [242, 22] width 32 height 17
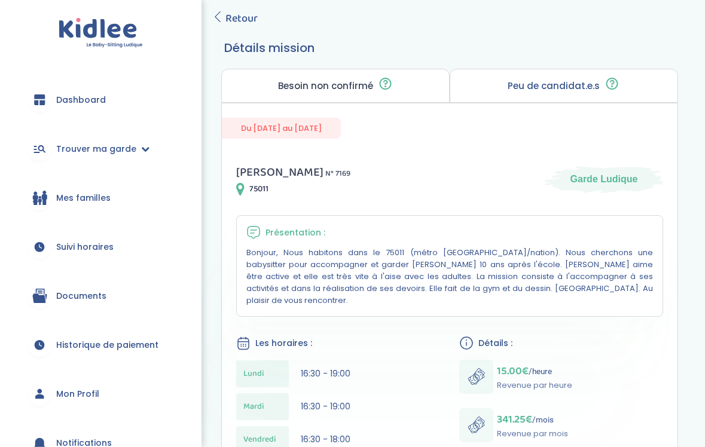
scroll to position [63, 0]
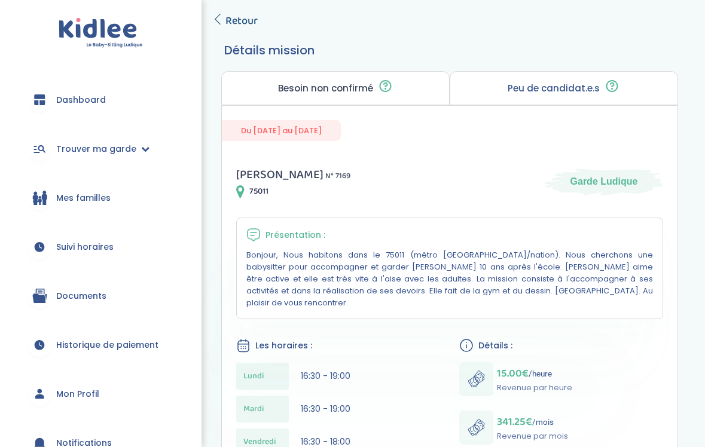
click at [247, 23] on span "Retour" at bounding box center [242, 21] width 32 height 17
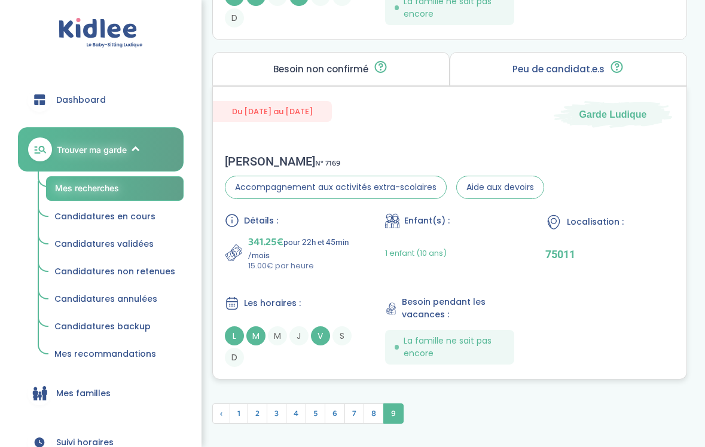
scroll to position [2911, 0]
click at [346, 285] on div "Détails : 341.25€ pour 22h et 45min /mois 15.00€ par heure Enfant(s) : 1 enfant…" at bounding box center [450, 290] width 450 height 154
click at [370, 340] on div "Détails : 341.25€ pour 22h et 45min /mois 15.00€ par heure Enfant(s) : 1 enfant…" at bounding box center [450, 290] width 450 height 154
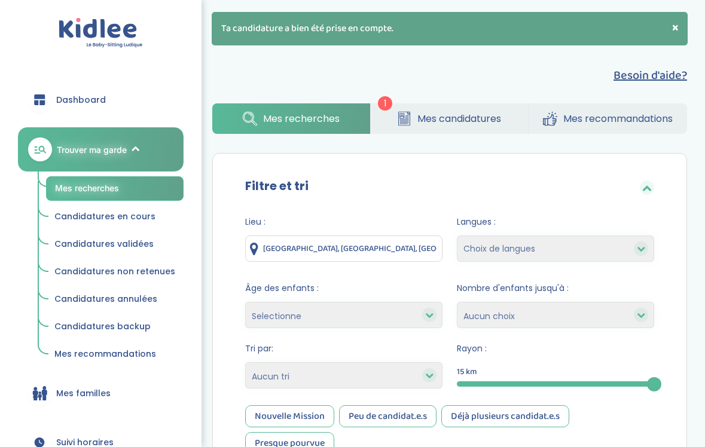
scroll to position [0, 0]
click at [412, 114] on link "Mes candidatures" at bounding box center [450, 118] width 158 height 31
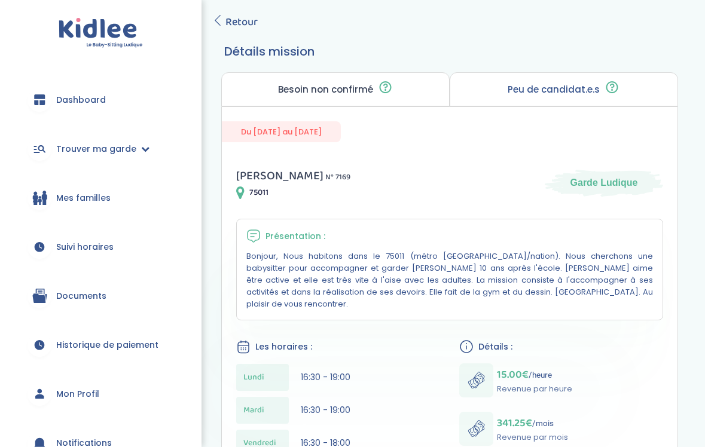
scroll to position [50, 0]
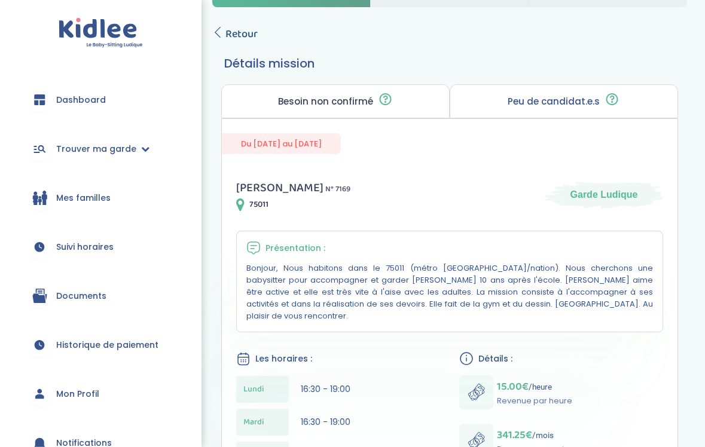
click at [246, 36] on span "Retour" at bounding box center [242, 34] width 32 height 17
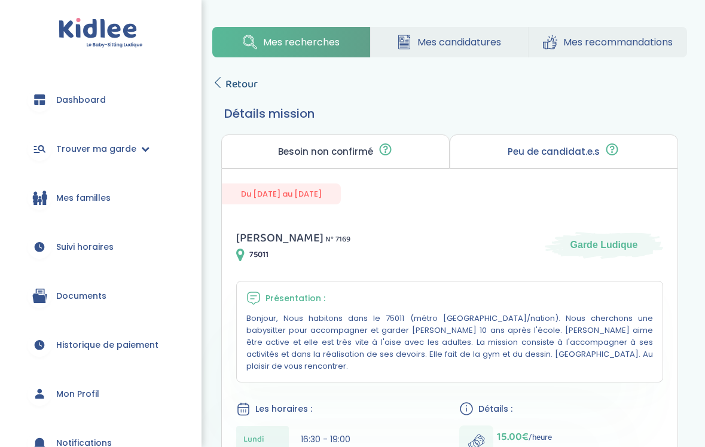
click at [248, 77] on span "Retour" at bounding box center [242, 84] width 32 height 17
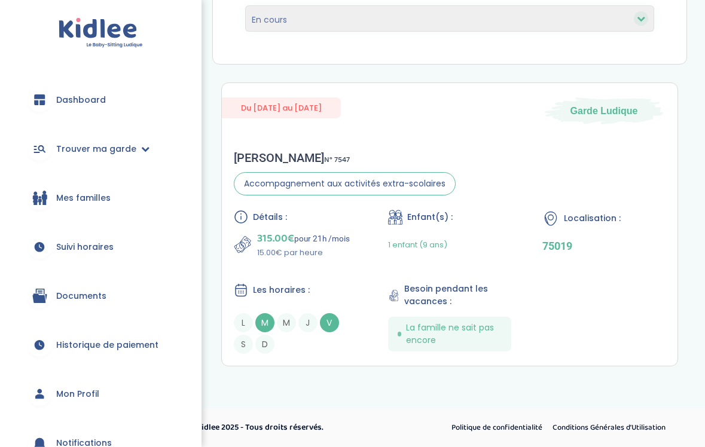
scroll to position [191, 0]
click at [380, 287] on div "Détails : 315.00€ pour 21h /mois 15.00€ par heure Enfant(s) : 1 enfant (9 ans) …" at bounding box center [450, 282] width 432 height 144
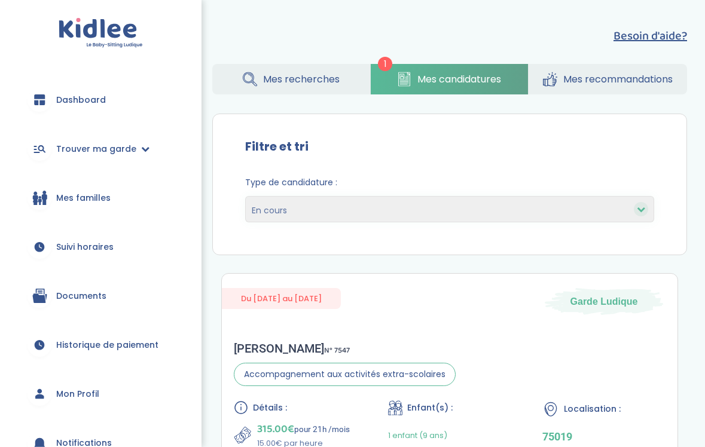
scroll to position [0, 0]
click at [572, 72] on span "Mes recommandations" at bounding box center [617, 79] width 109 height 15
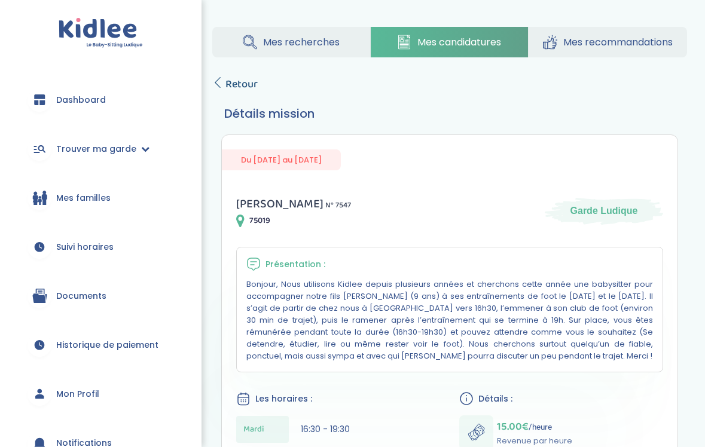
click at [245, 80] on span "Retour" at bounding box center [242, 84] width 32 height 17
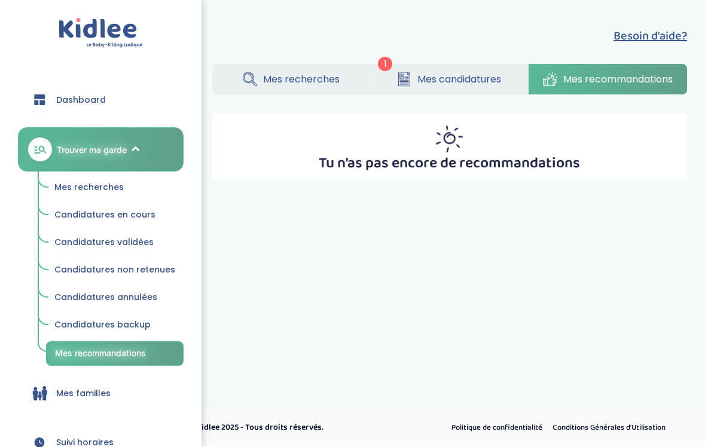
click at [322, 72] on span "Mes recherches" at bounding box center [301, 79] width 77 height 15
